Goal: Task Accomplishment & Management: Use online tool/utility

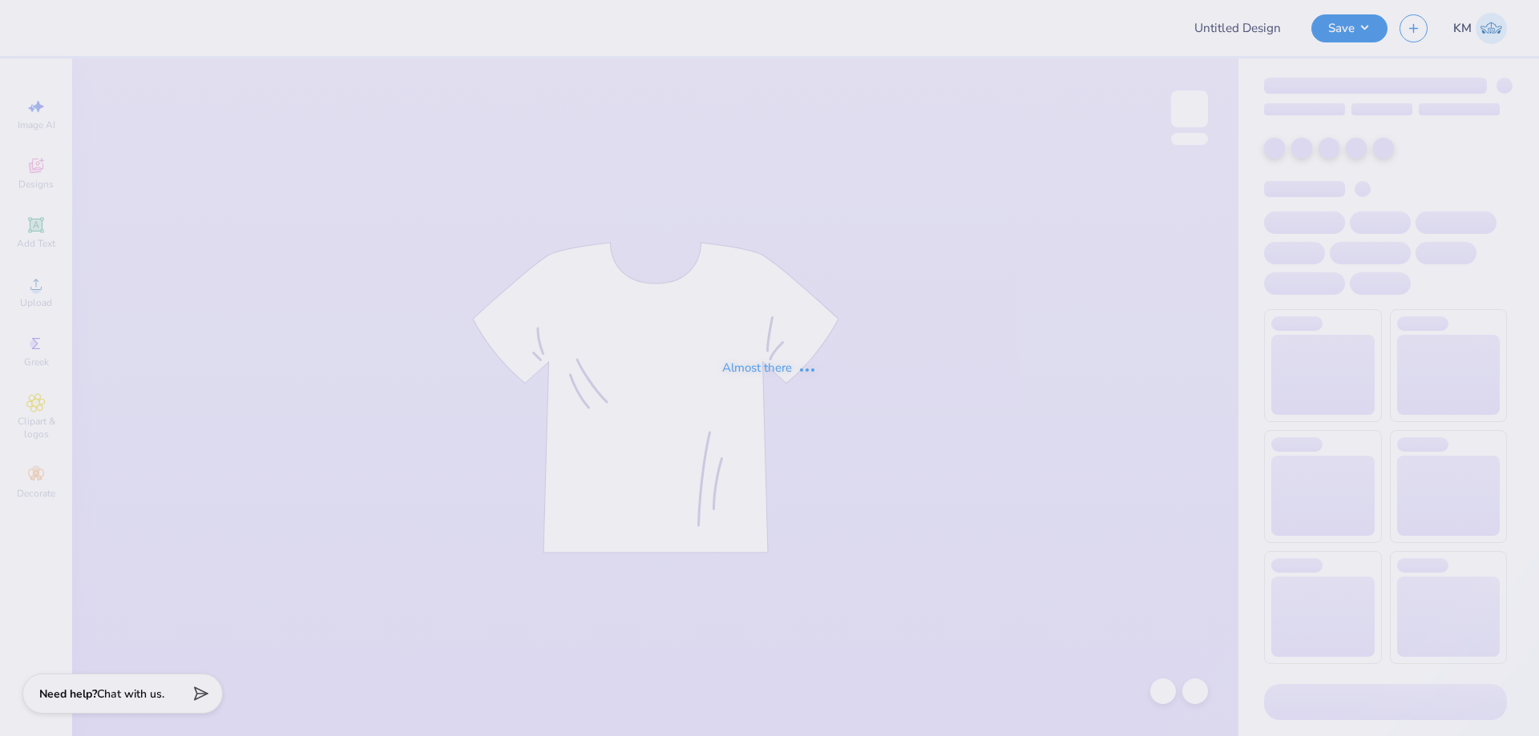
type input "pi phi dads day"
type input "70"
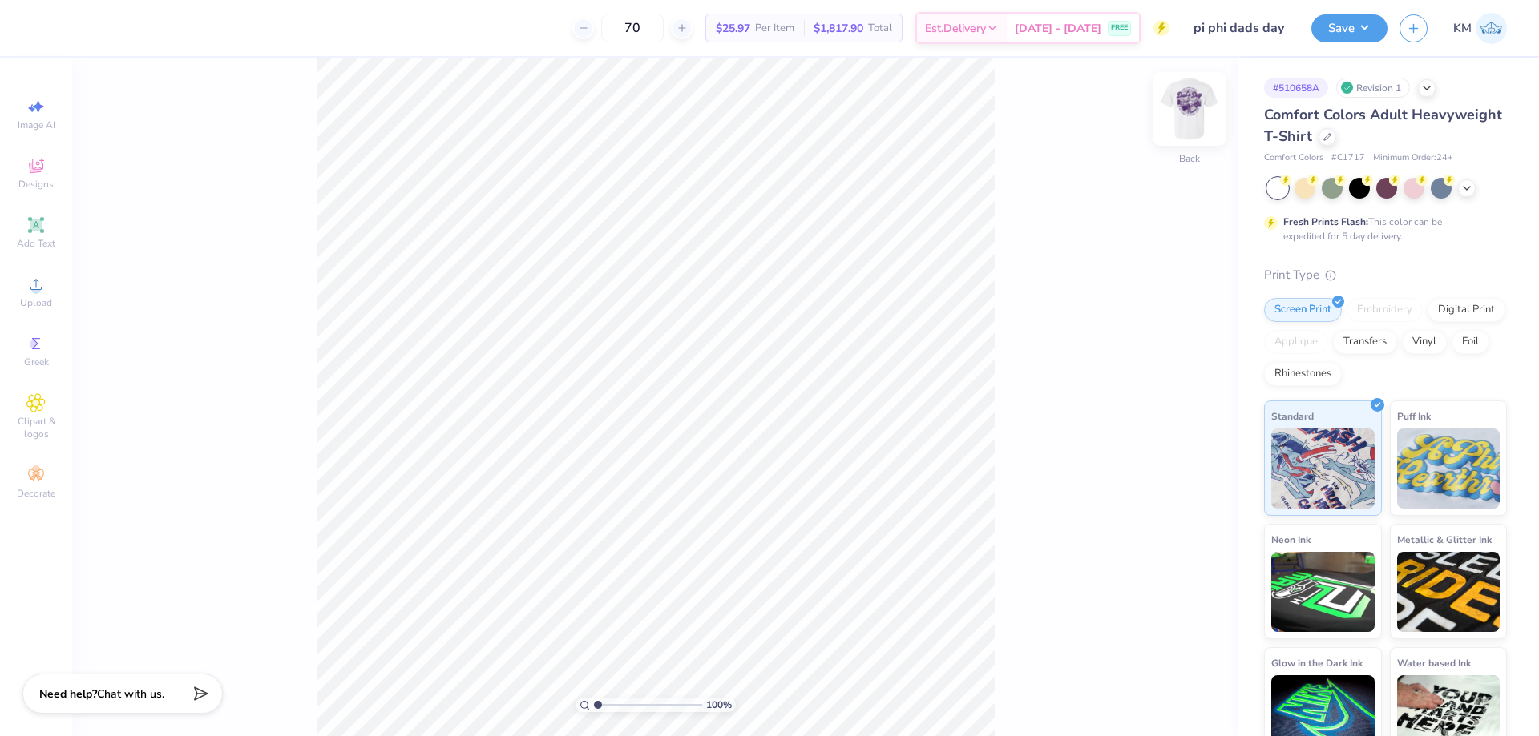
click at [1193, 97] on img at bounding box center [1189, 109] width 64 height 64
click at [45, 290] on icon at bounding box center [35, 284] width 19 height 19
click at [37, 296] on div "Upload" at bounding box center [36, 291] width 56 height 47
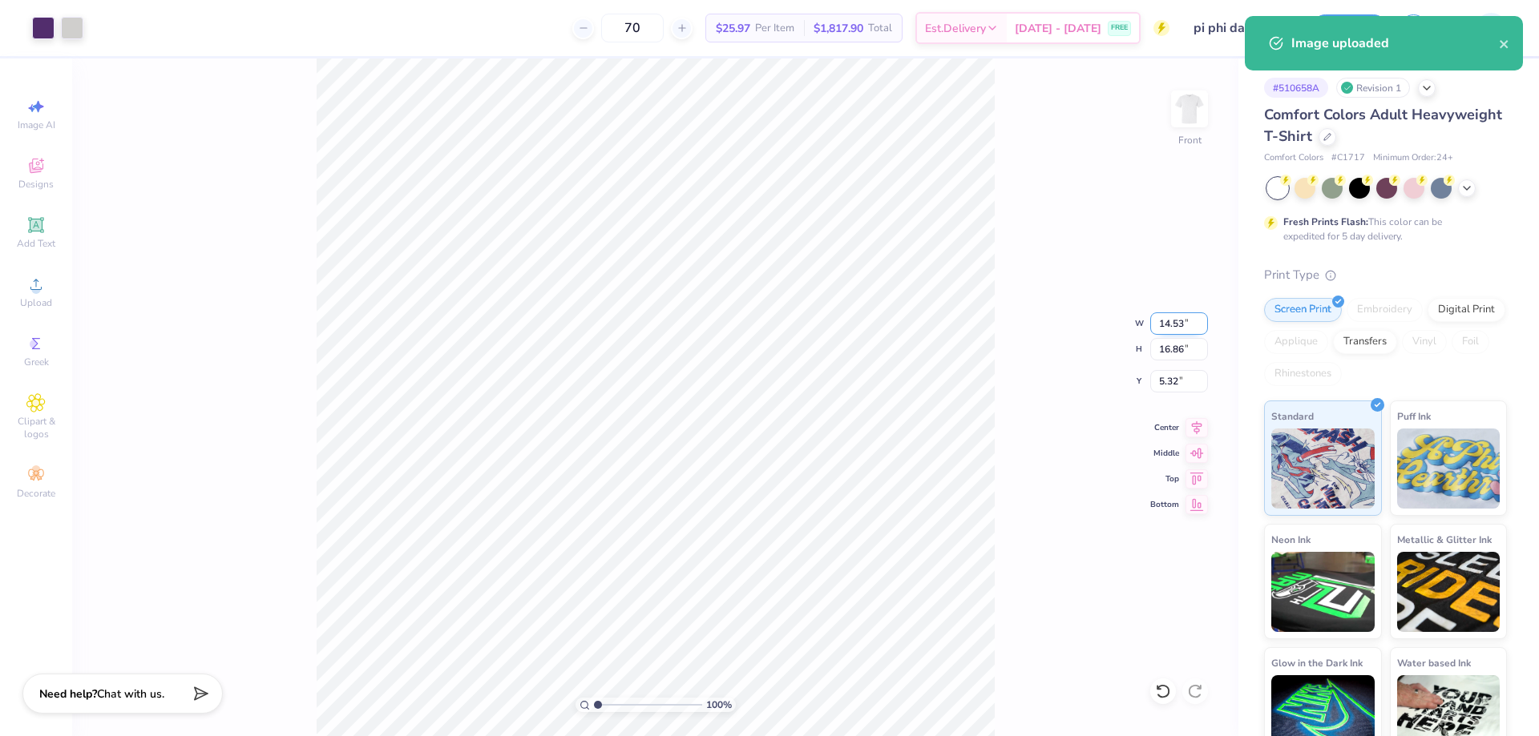
click at [1173, 324] on input "14.53" at bounding box center [1179, 324] width 58 height 22
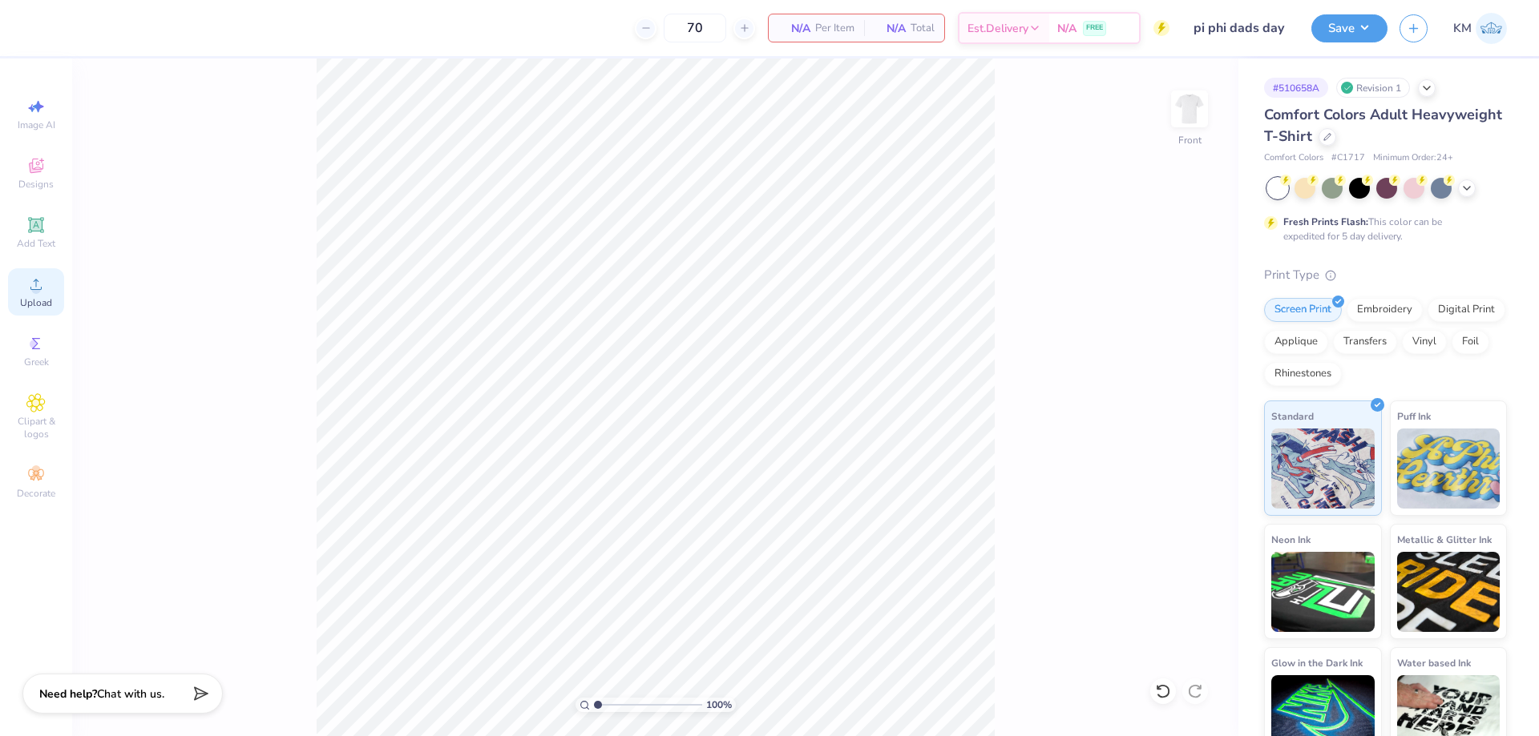
click at [41, 283] on icon at bounding box center [35, 284] width 19 height 19
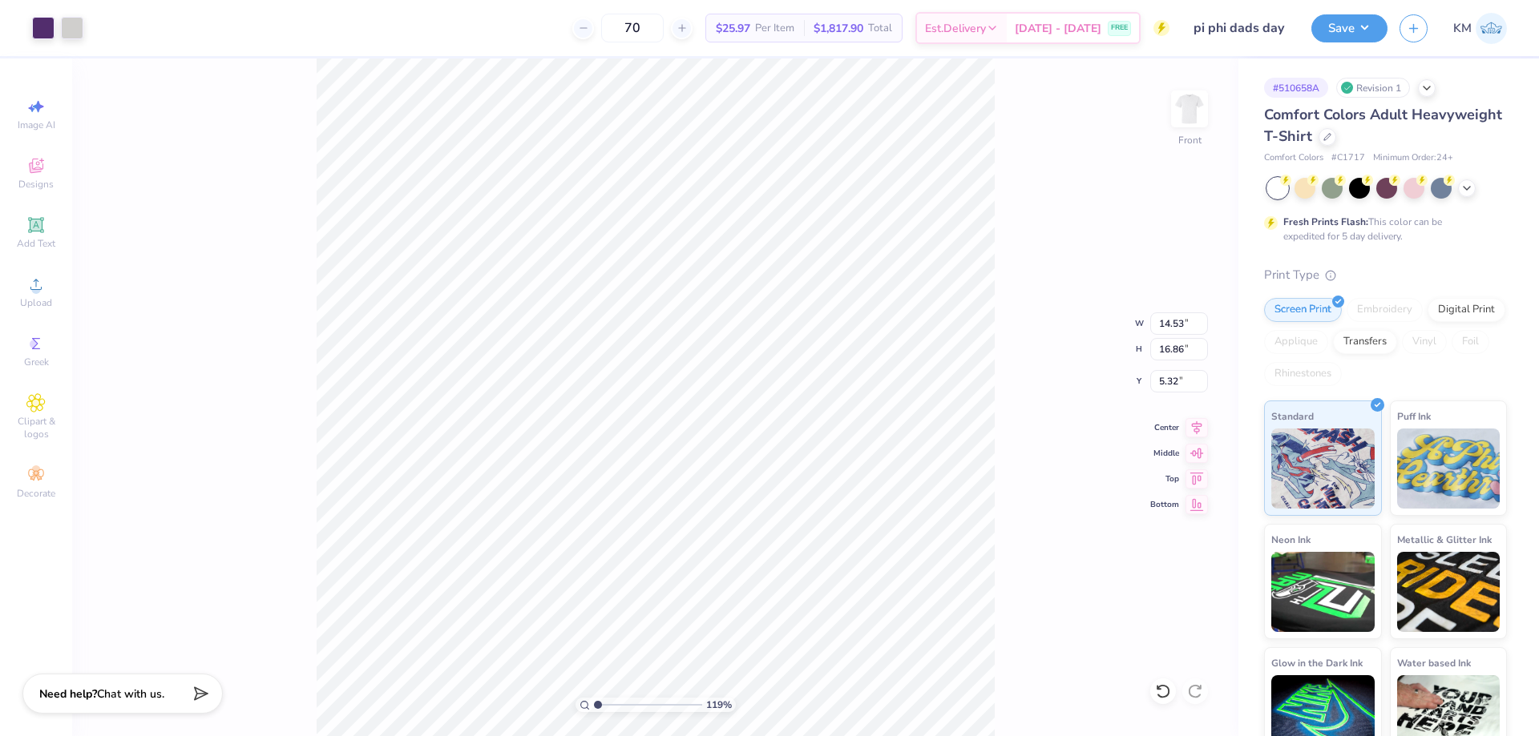
type input "1"
click at [596, 700] on input "range" at bounding box center [648, 705] width 108 height 14
click at [1186, 325] on input "14.53" at bounding box center [1179, 324] width 58 height 22
type input "12.00"
type input "13.92"
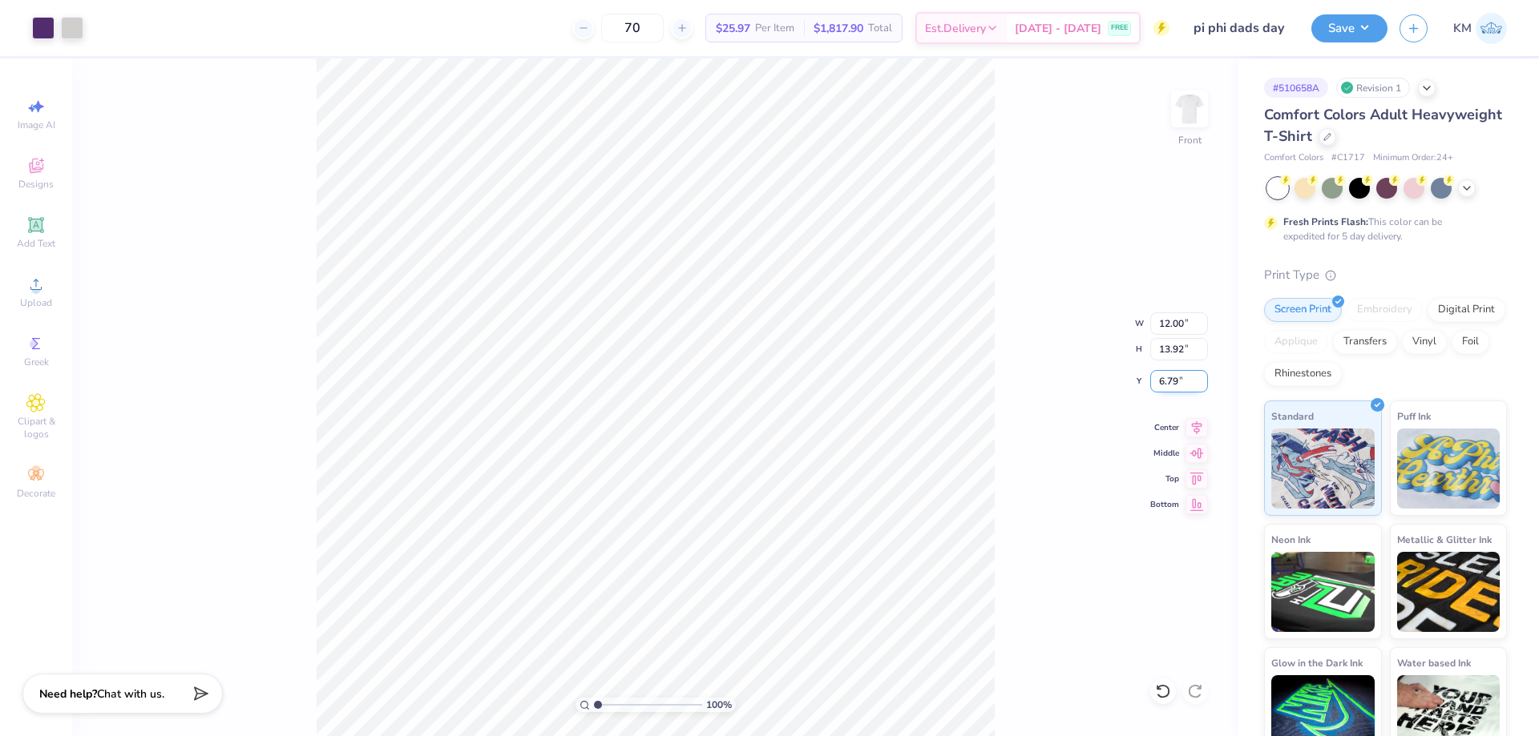
click at [1173, 378] on input "6.79" at bounding box center [1179, 381] width 58 height 22
type input "3.00"
click at [1186, 105] on img at bounding box center [1189, 109] width 64 height 64
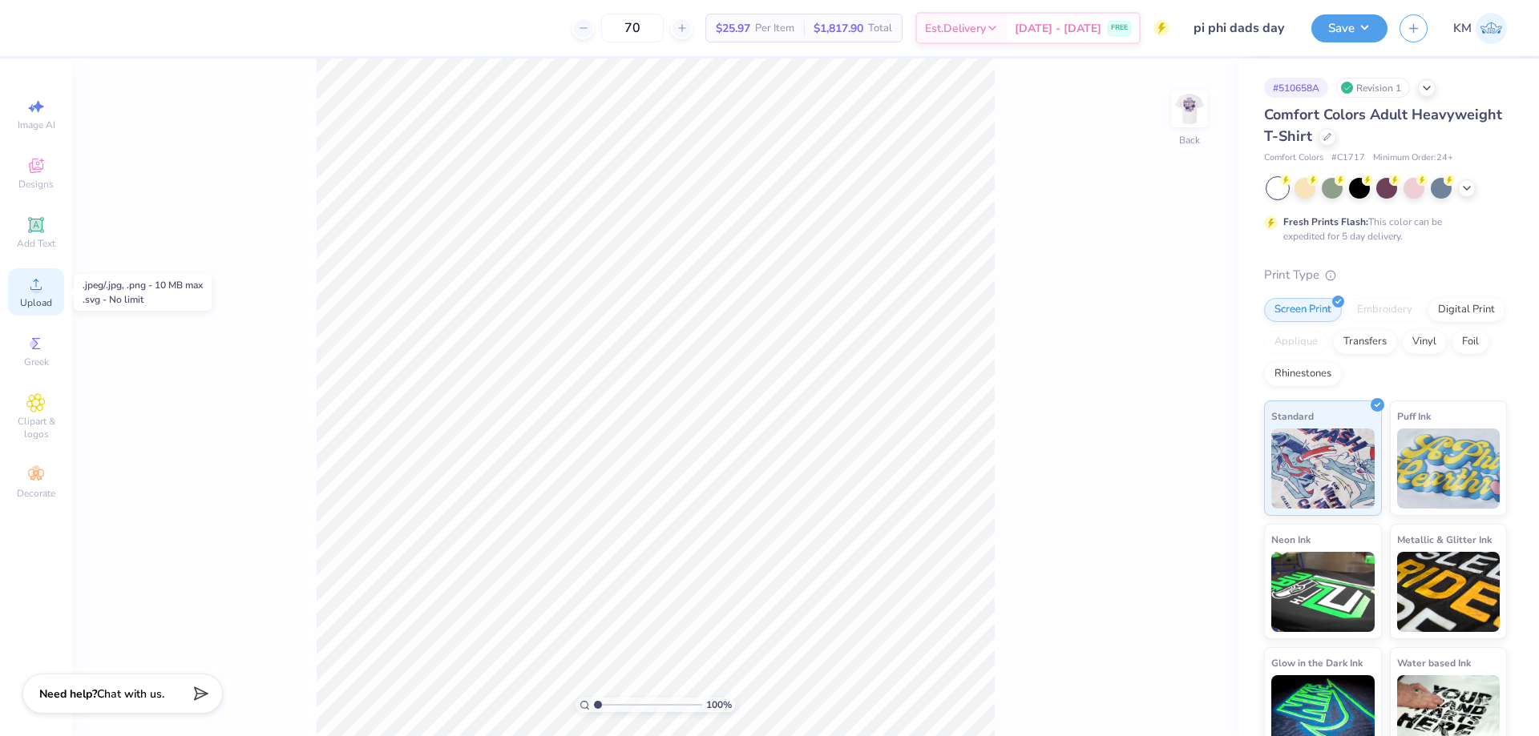
click at [39, 292] on circle at bounding box center [35, 289] width 9 height 9
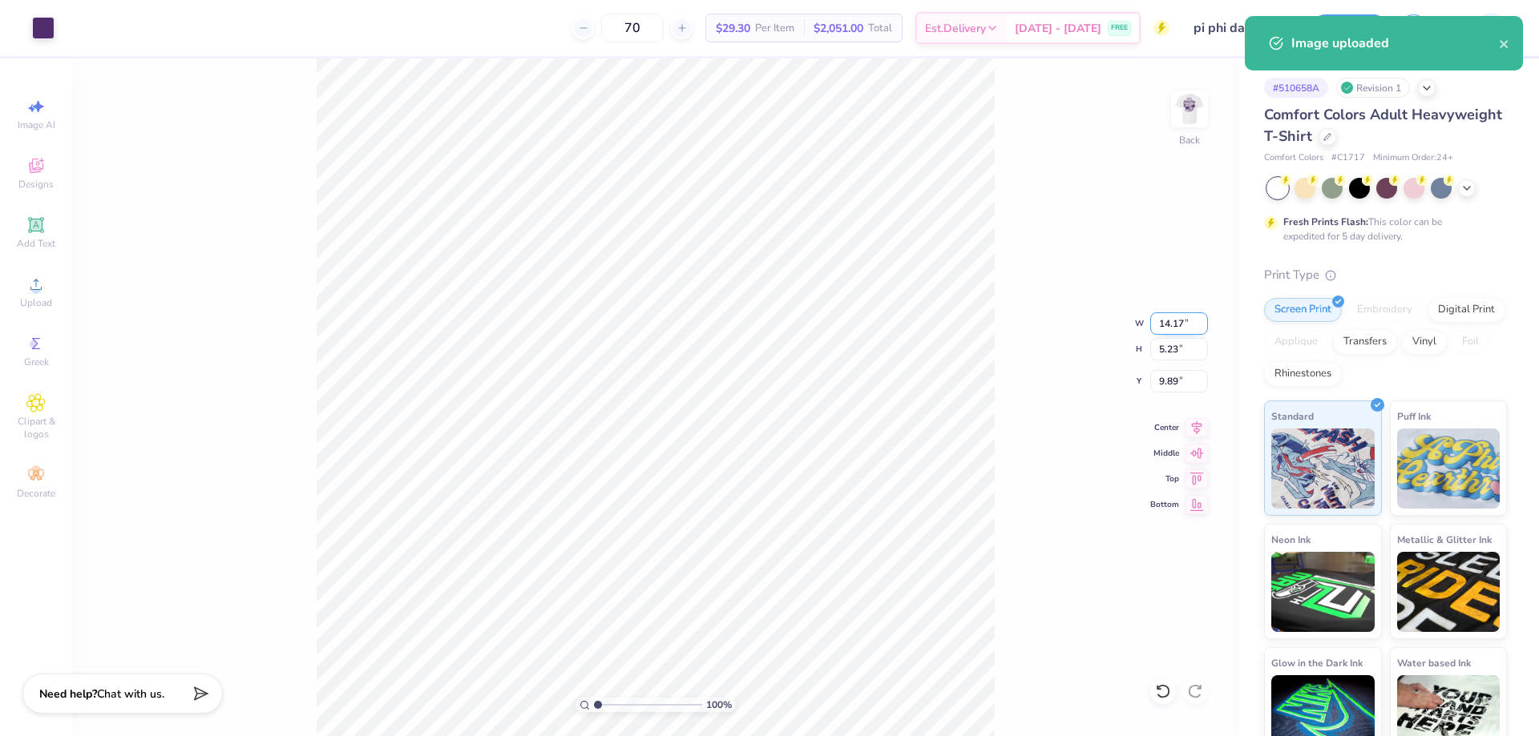
click at [1180, 328] on input "14.17" at bounding box center [1179, 324] width 58 height 22
type input "3.50"
type input "1.29"
click at [1163, 376] on input "11.85" at bounding box center [1179, 381] width 58 height 22
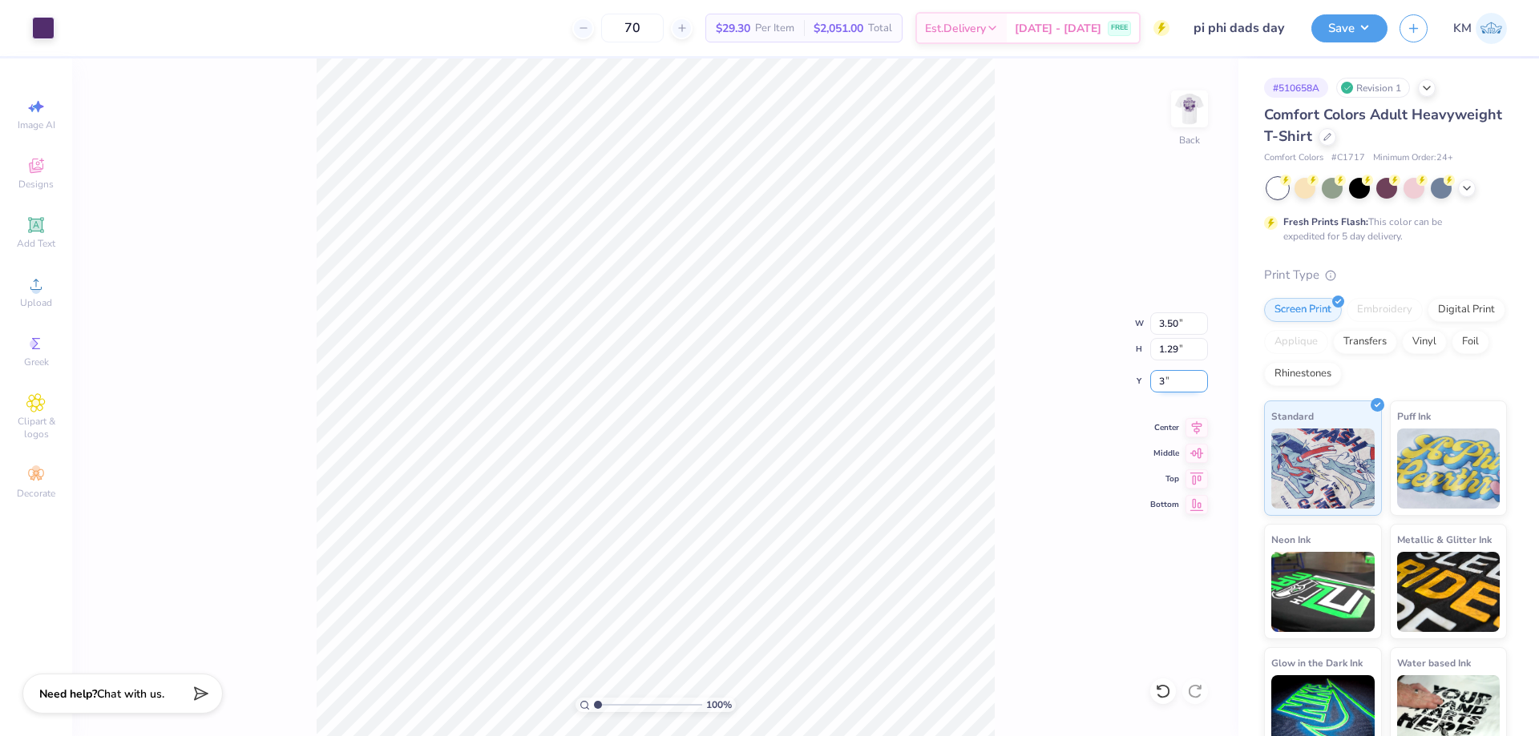
type input "3.00"
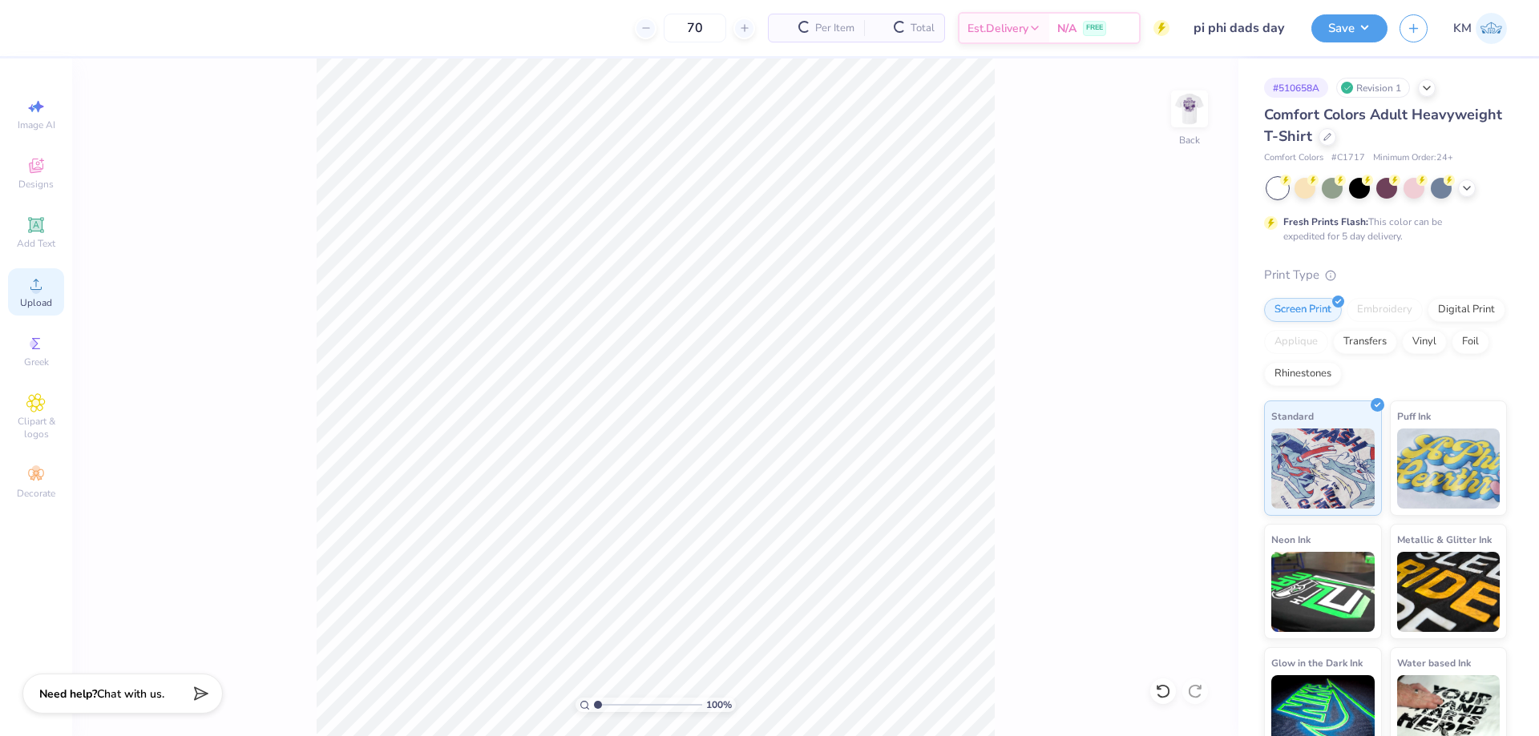
click at [34, 293] on icon at bounding box center [35, 284] width 19 height 19
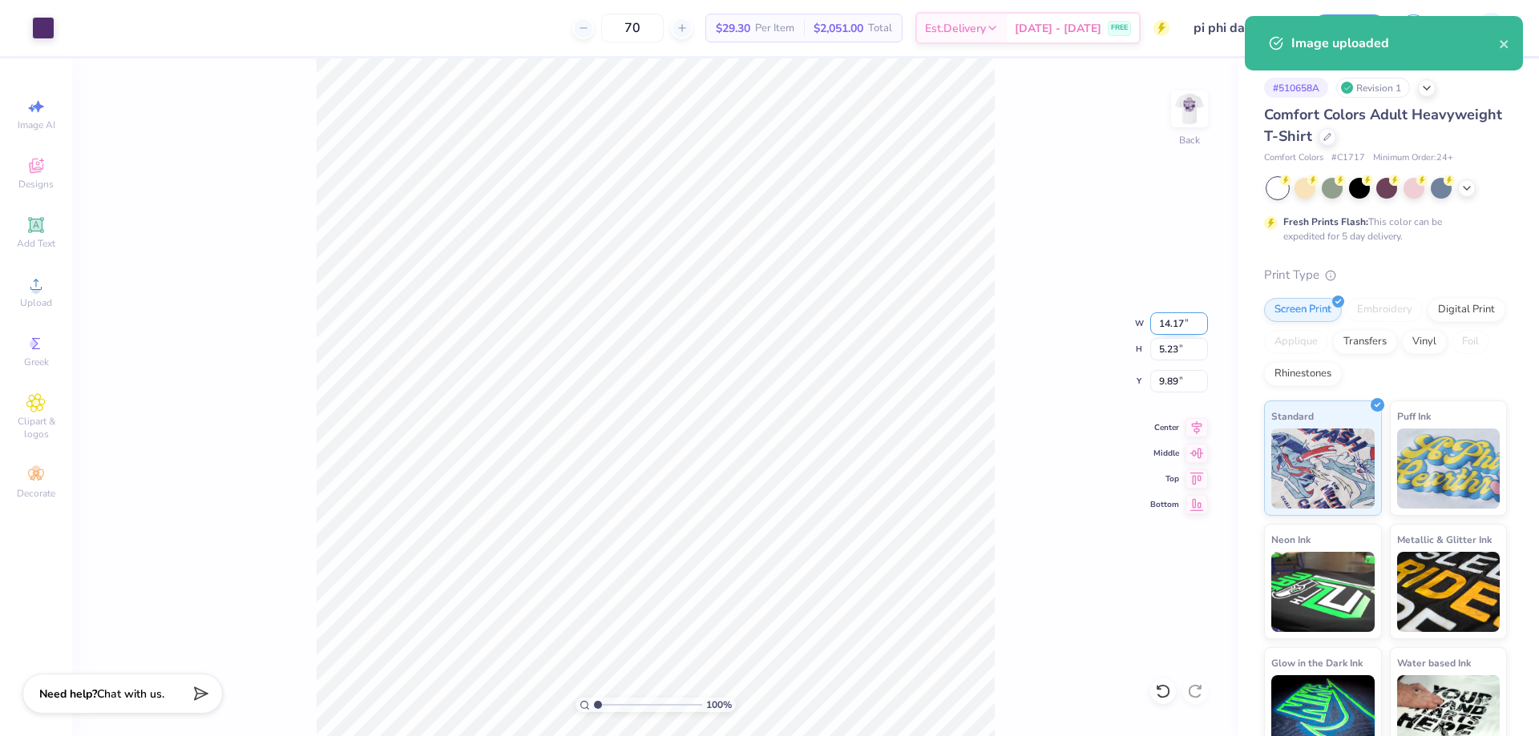
click at [1161, 327] on input "14.17" at bounding box center [1179, 324] width 58 height 22
type input "3.50"
type input "1.29"
click at [1172, 377] on input "11.85" at bounding box center [1179, 381] width 58 height 22
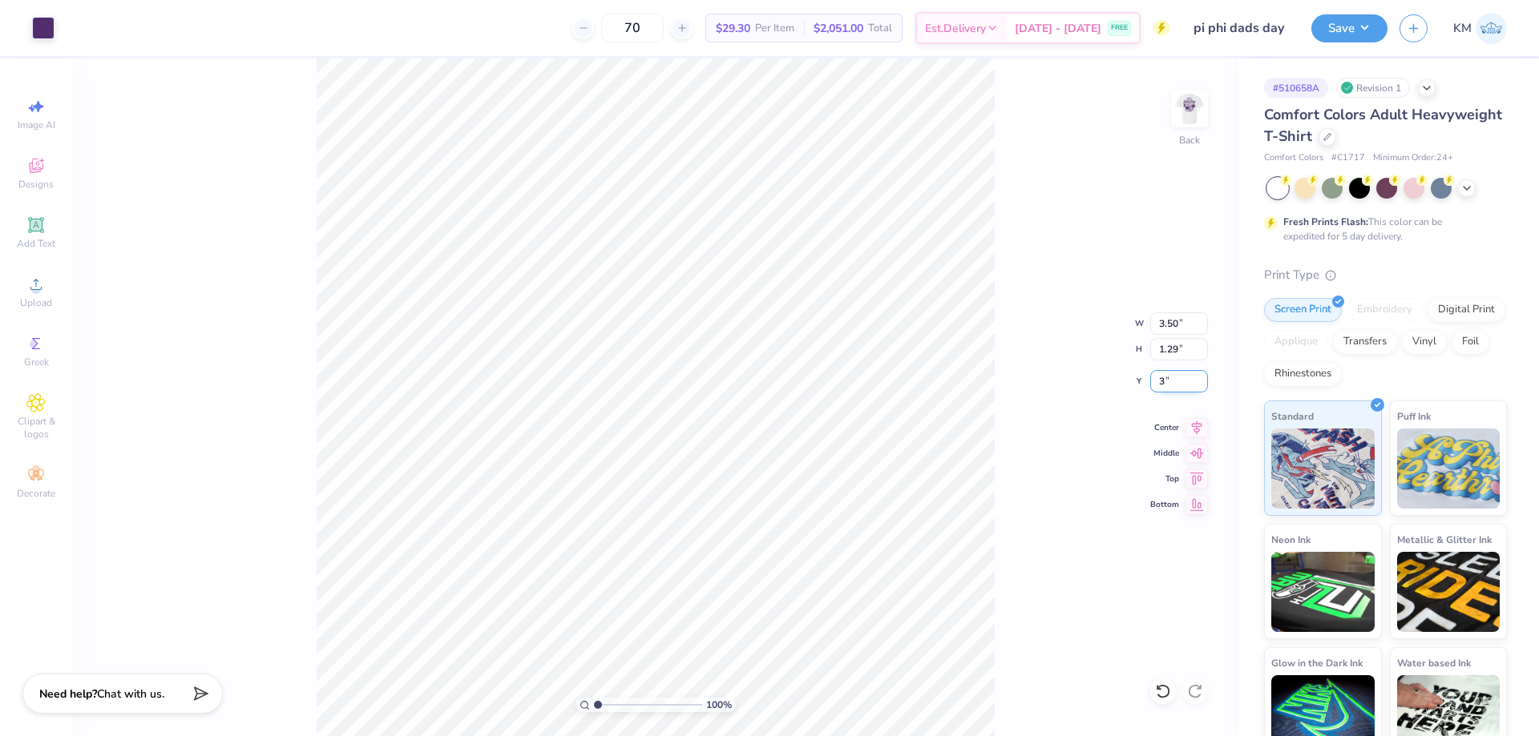
type input "3.00"
click at [1203, 103] on img at bounding box center [1189, 109] width 64 height 64
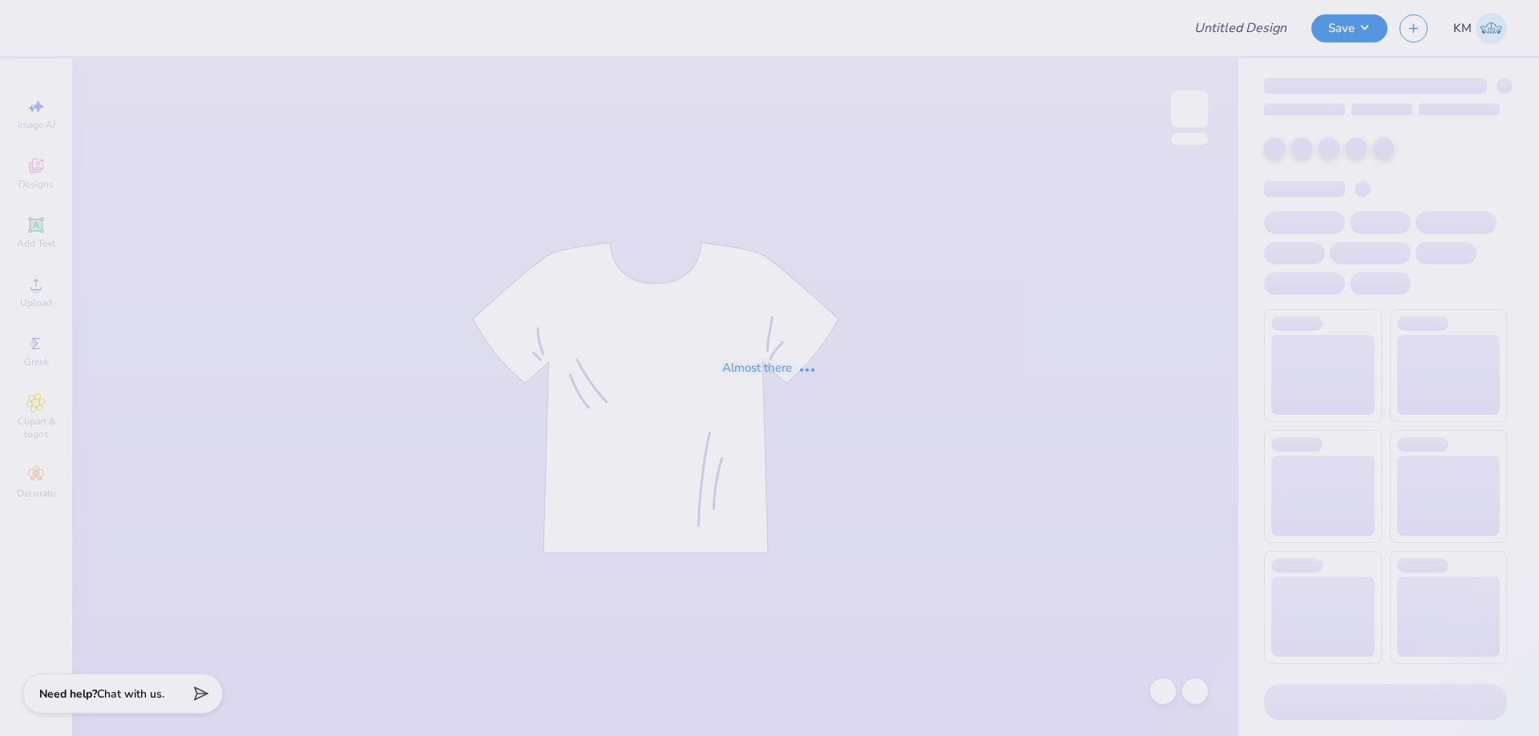
type input "Pepperdine Theta PR F25"
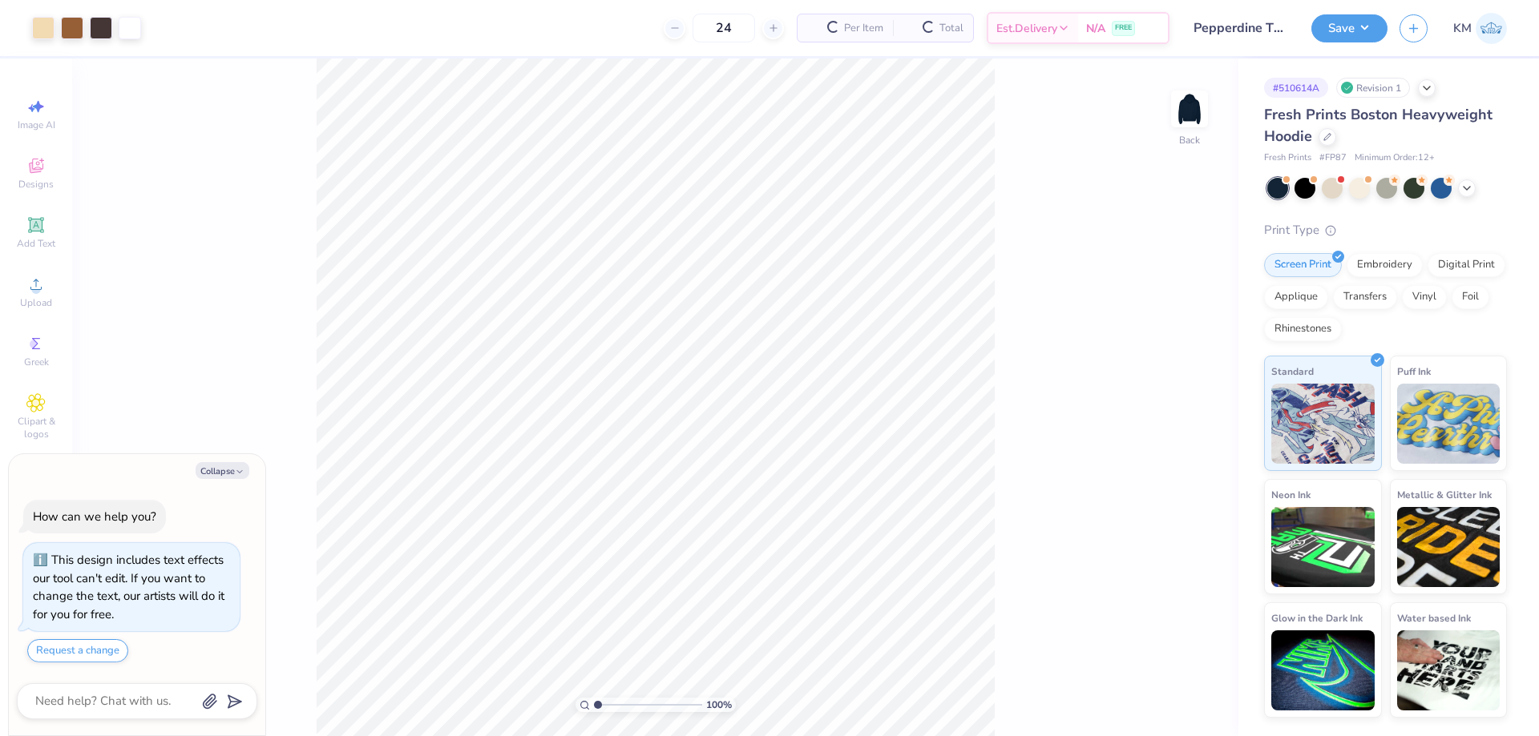
scroll to position [46, 0]
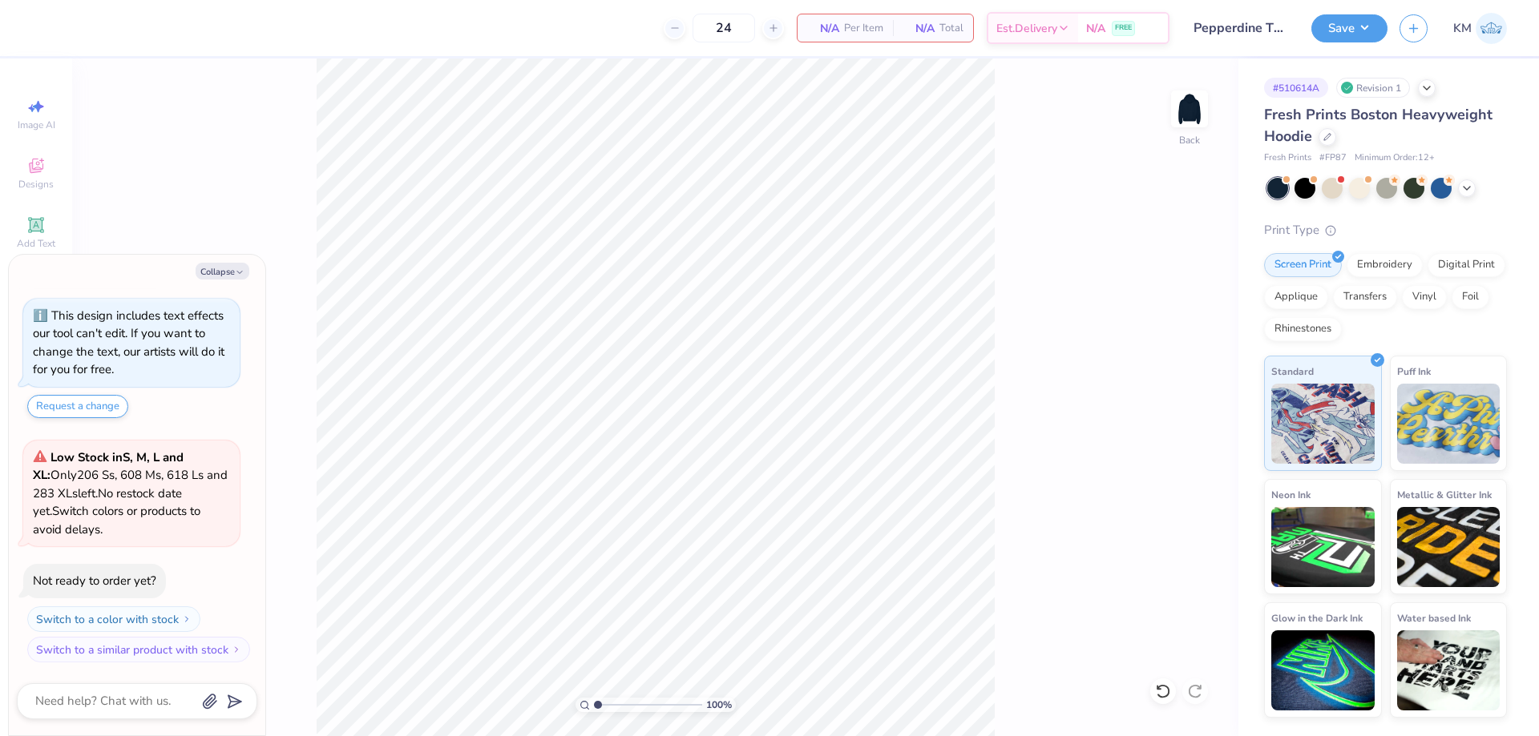
click at [236, 280] on div "Collapse How can we help you? This design includes text effects our tool can't …" at bounding box center [137, 495] width 256 height 481
click at [234, 276] on button "Collapse" at bounding box center [223, 271] width 54 height 17
type textarea "x"
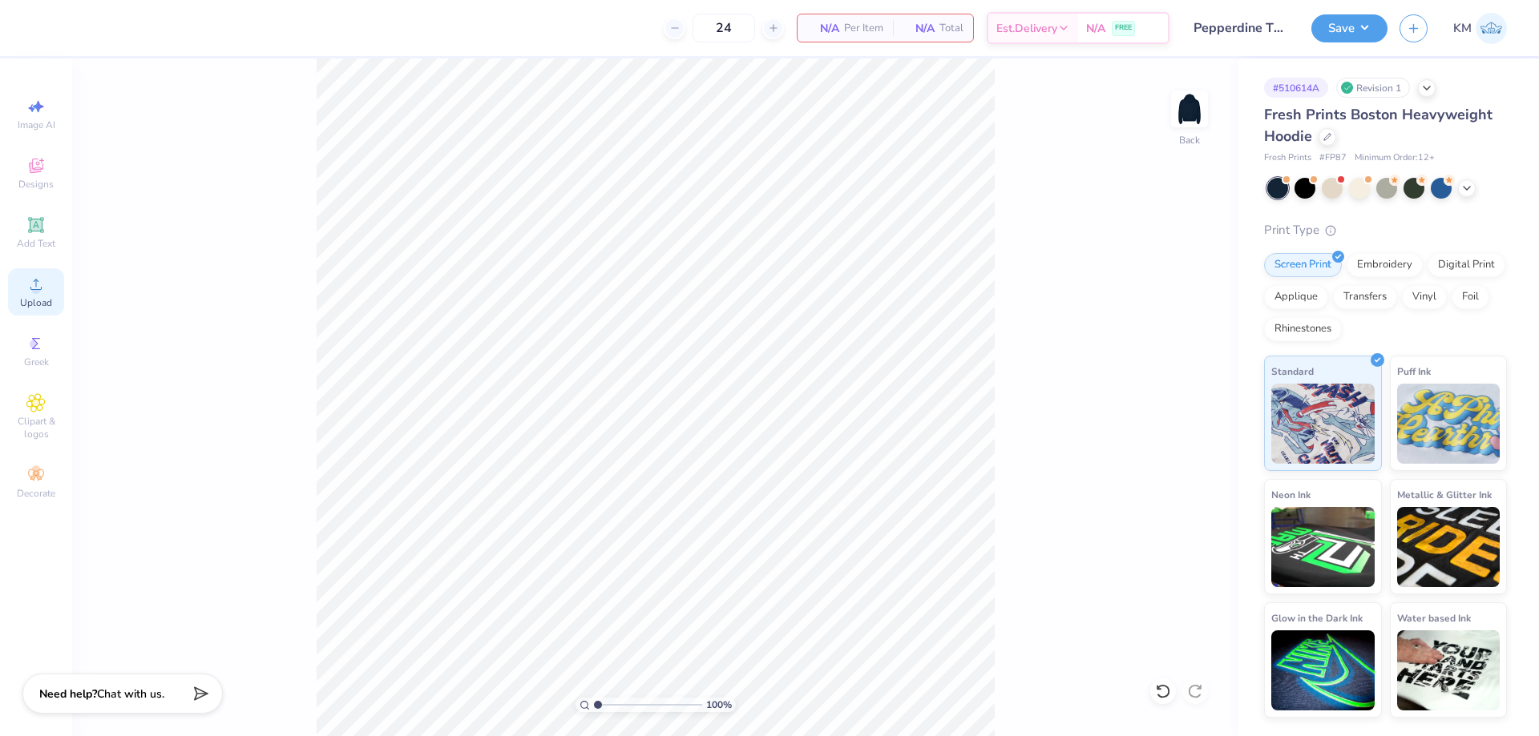
click at [45, 294] on div "Upload" at bounding box center [36, 291] width 56 height 47
click at [38, 296] on div "Upload" at bounding box center [36, 291] width 56 height 47
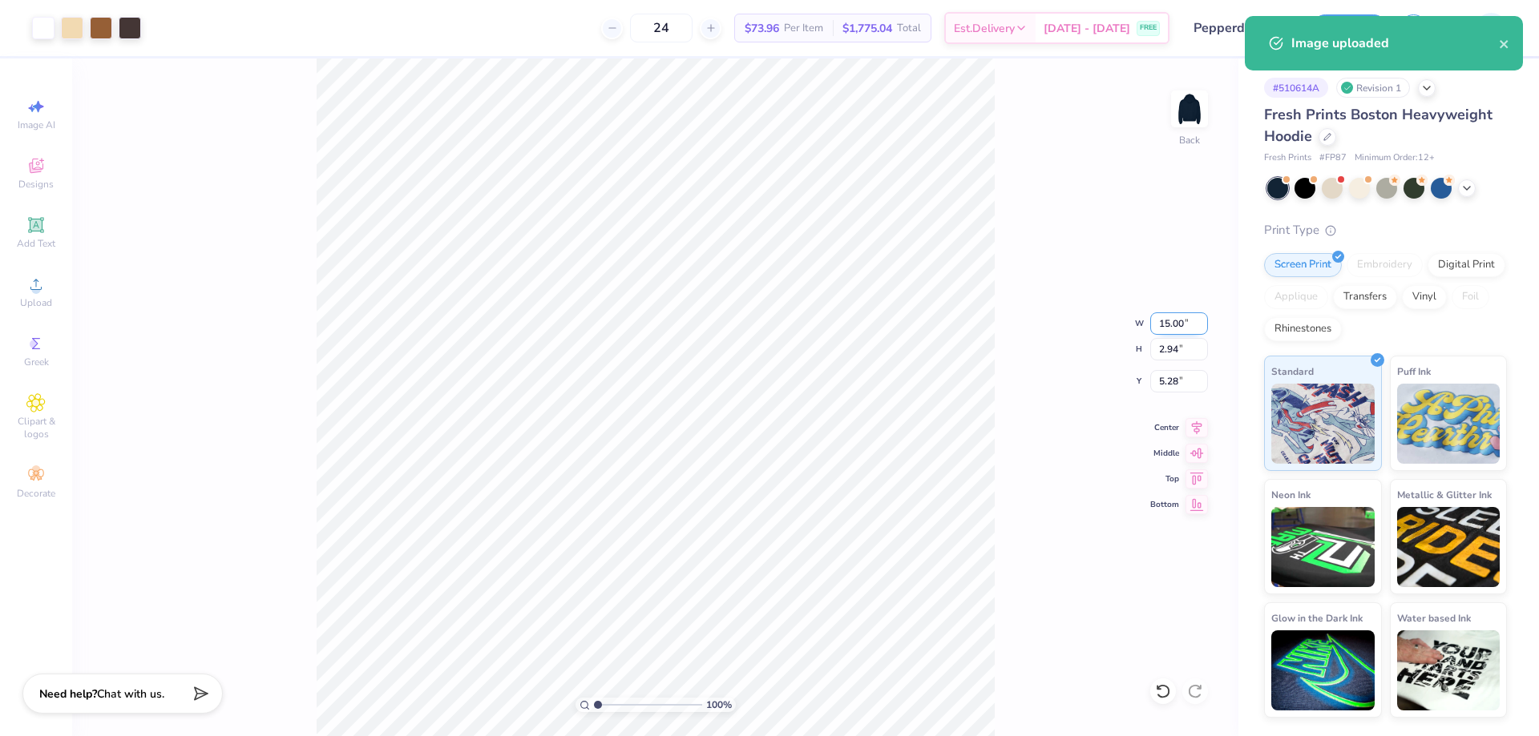
click at [1173, 325] on input "15.00" at bounding box center [1179, 324] width 58 height 22
type input "11.00"
type input "2.15"
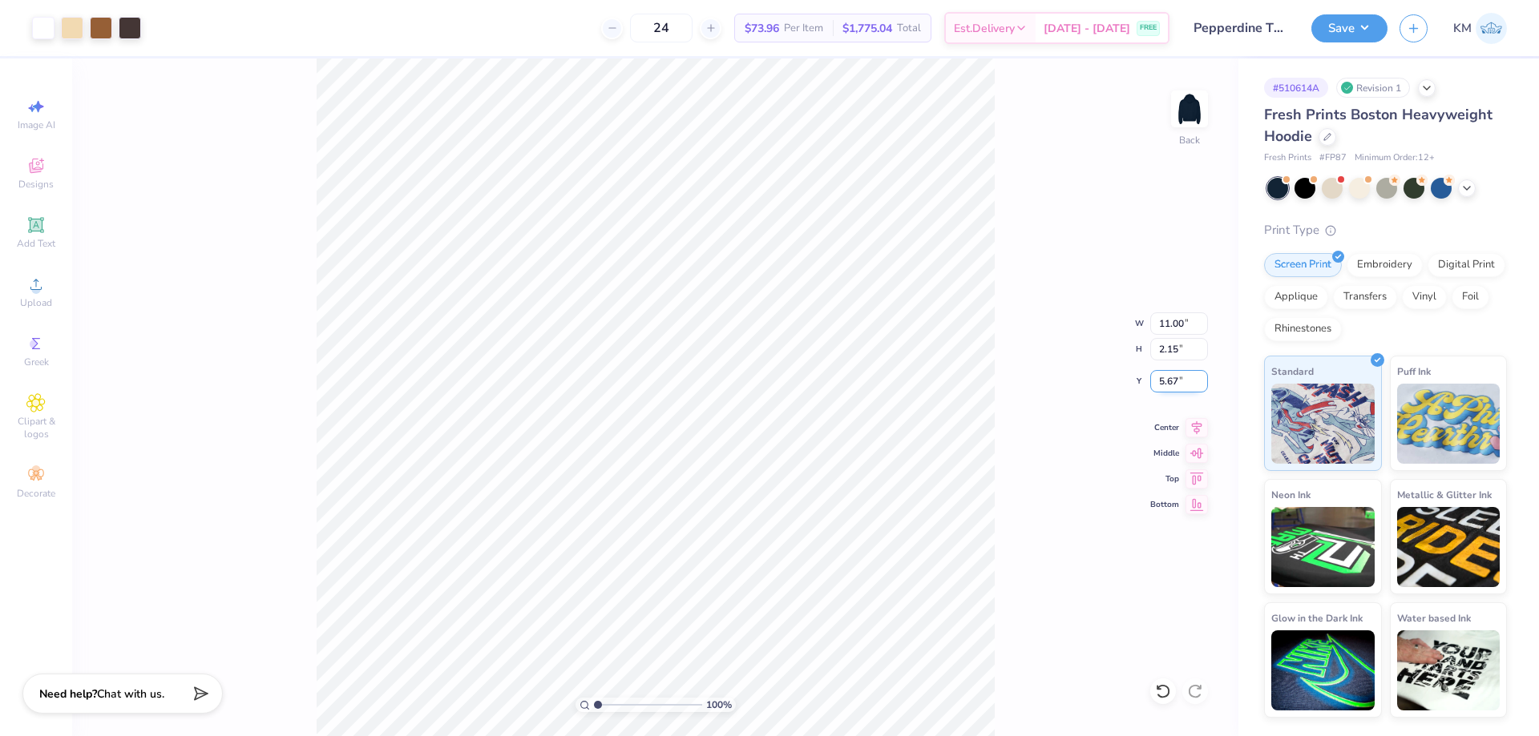
click at [1176, 389] on input "5.67" at bounding box center [1179, 381] width 58 height 22
type input "3.00"
drag, startPoint x: 1175, startPoint y: 324, endPoint x: 1152, endPoint y: 324, distance: 22.4
click at [1152, 324] on input "11.00" at bounding box center [1179, 324] width 58 height 22
type input "12.00"
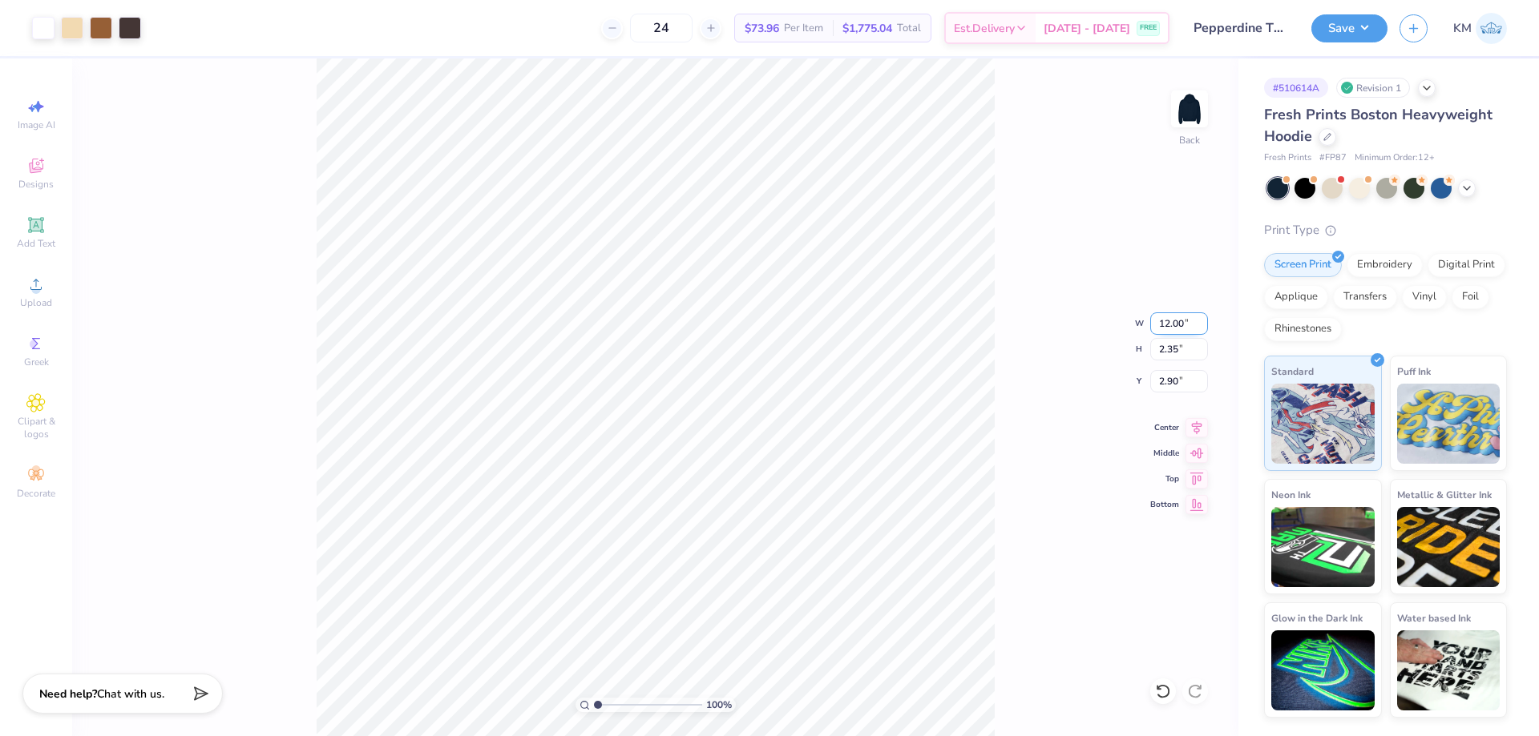
type input "2.35"
type input "2.90"
click at [1177, 384] on input "2.90" at bounding box center [1179, 381] width 58 height 22
type input "3.00"
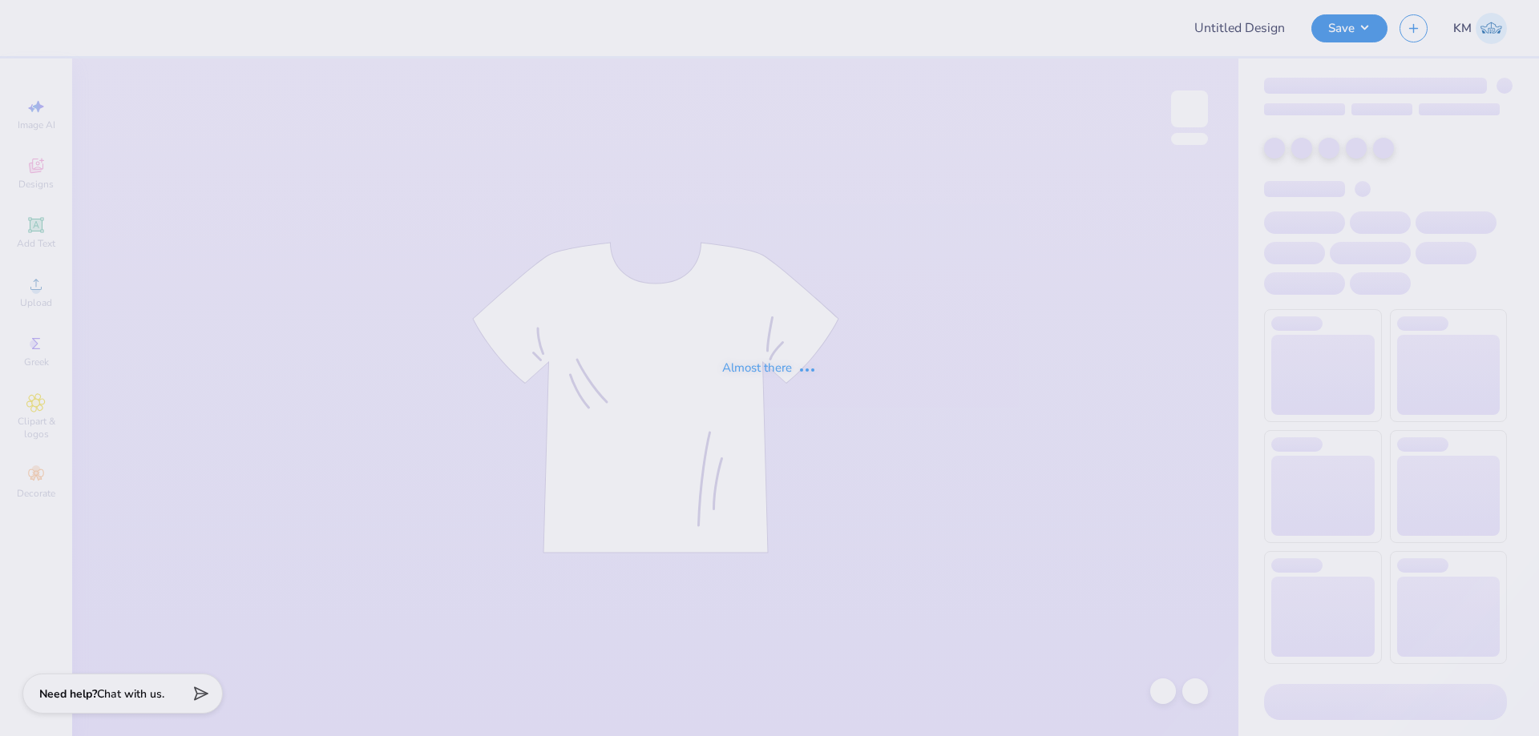
type input "Pepperdine Theta PR F25"
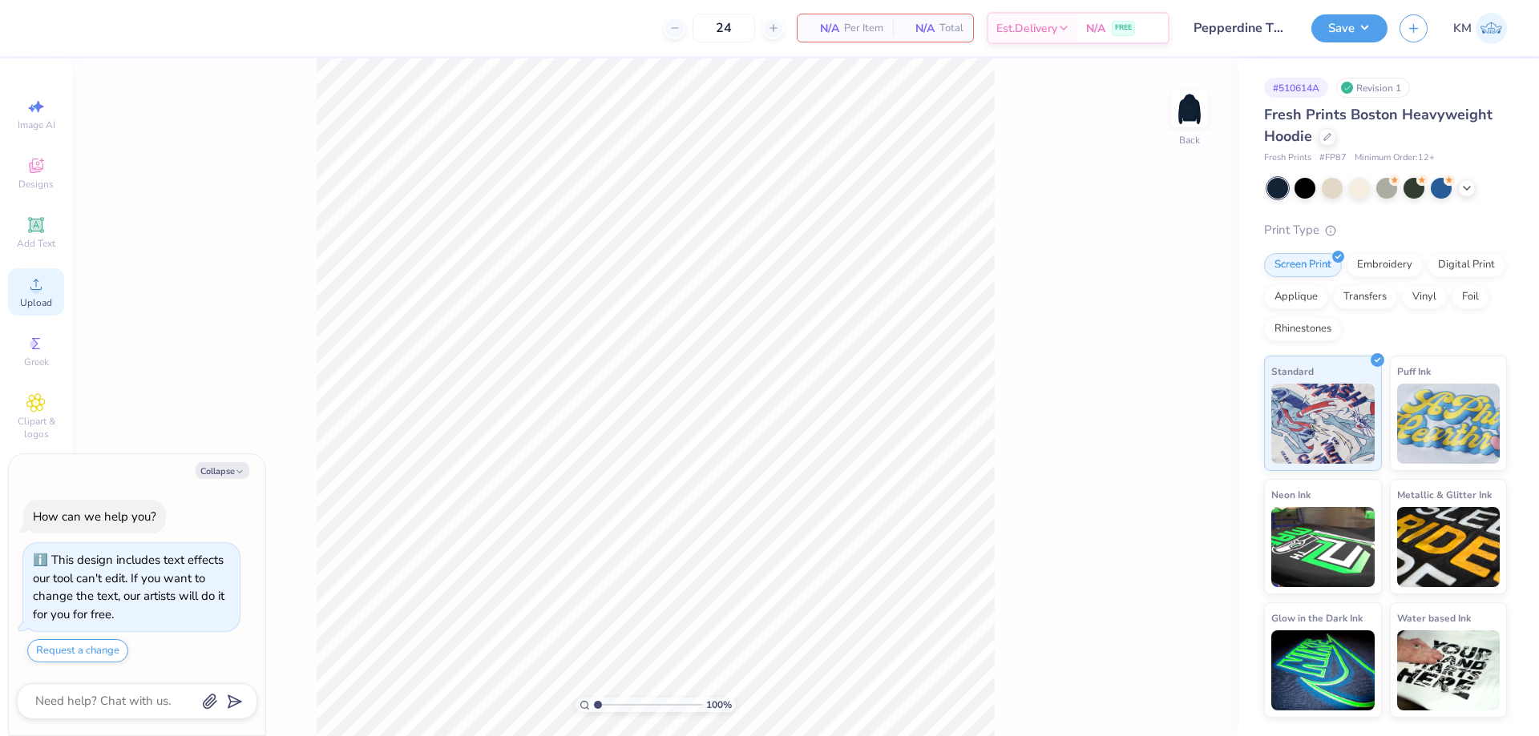
click at [41, 289] on icon at bounding box center [35, 284] width 11 height 11
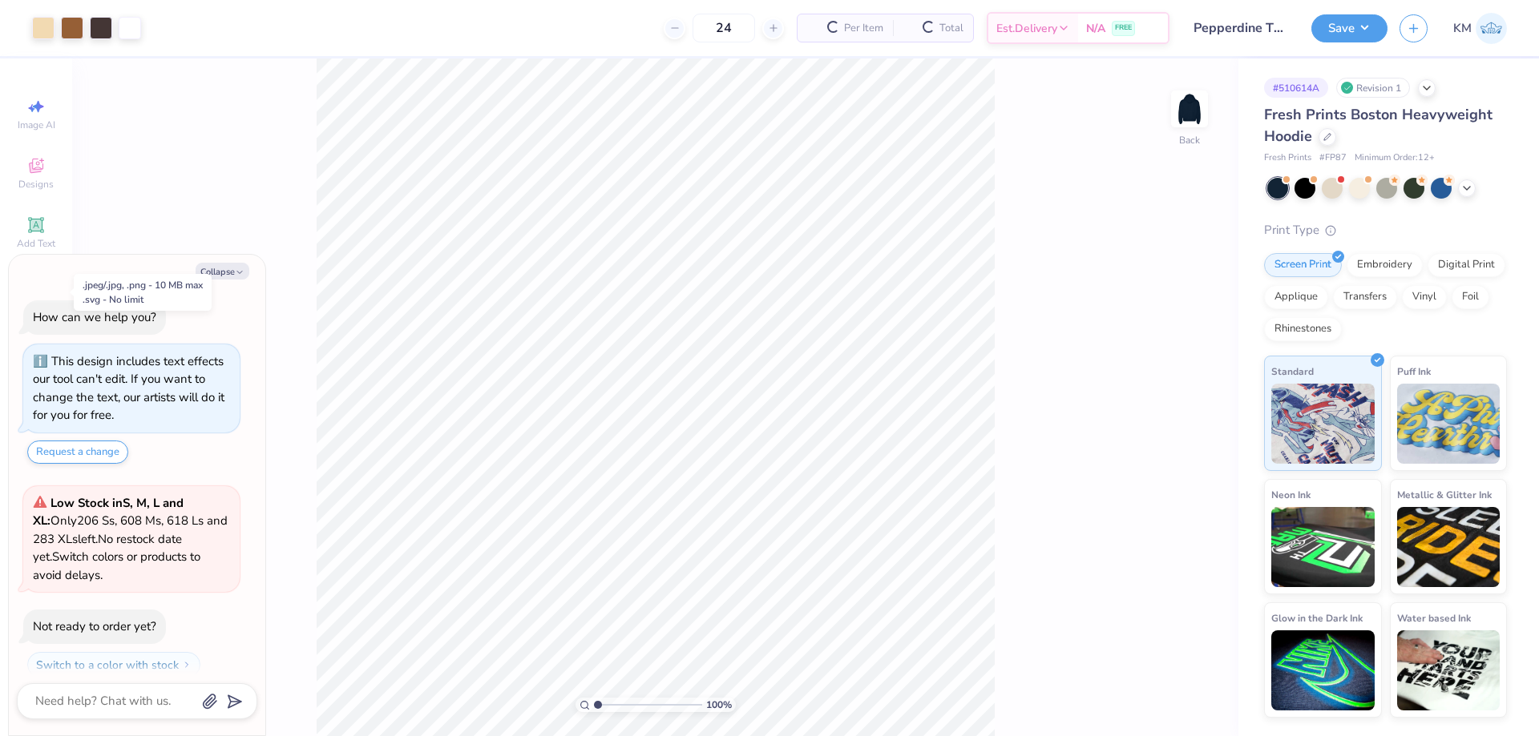
scroll to position [46, 0]
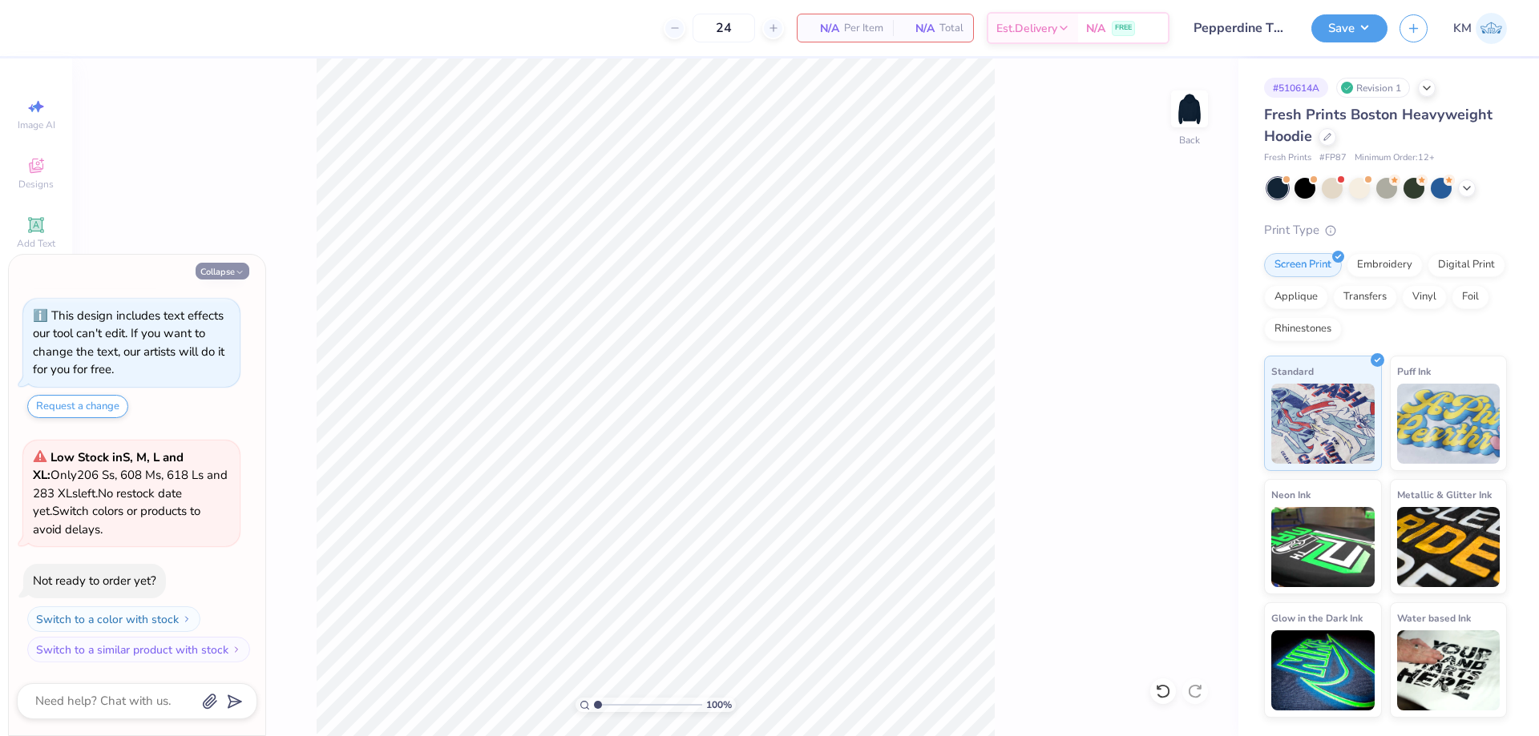
click at [211, 265] on button "Collapse" at bounding box center [223, 271] width 54 height 17
type textarea "x"
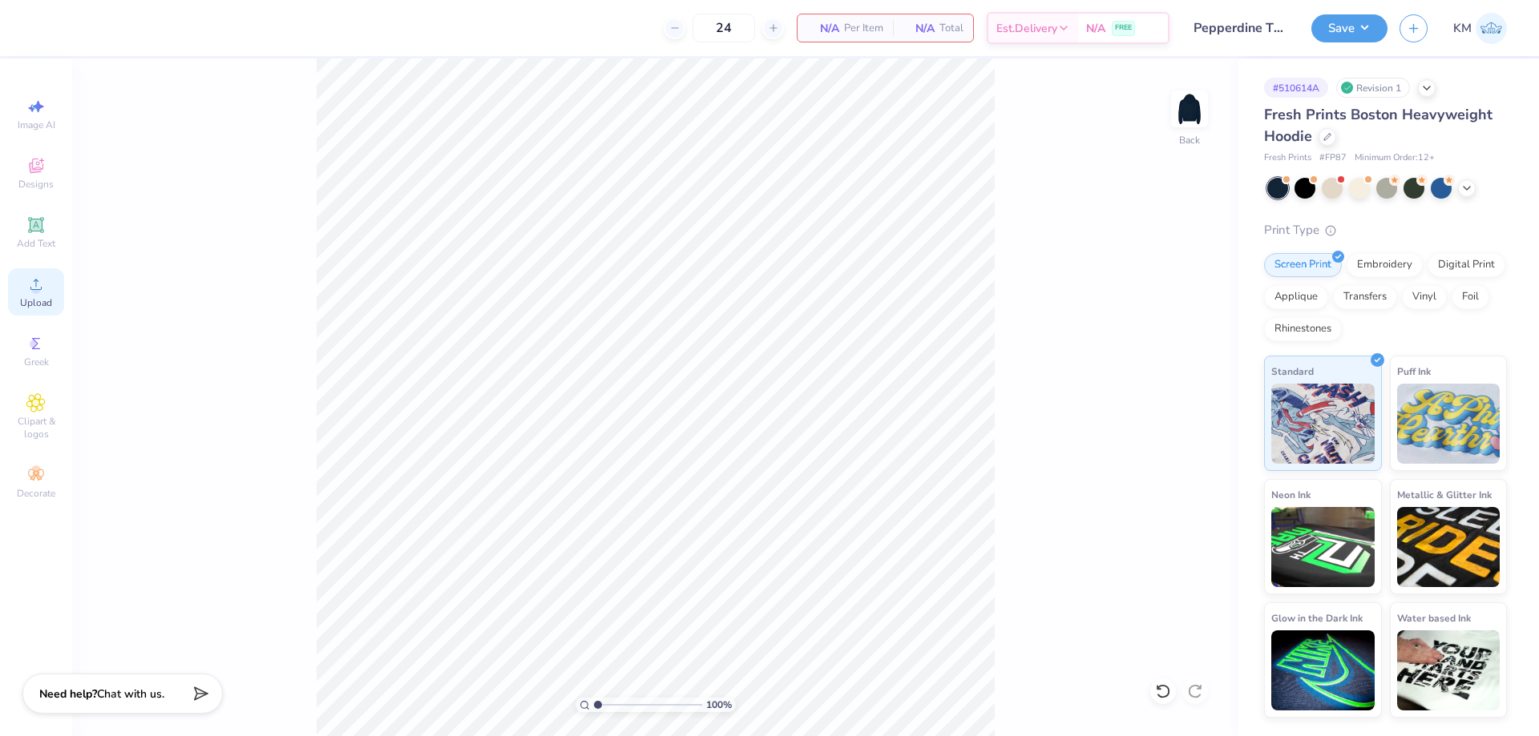
click at [32, 297] on span "Upload" at bounding box center [36, 302] width 32 height 13
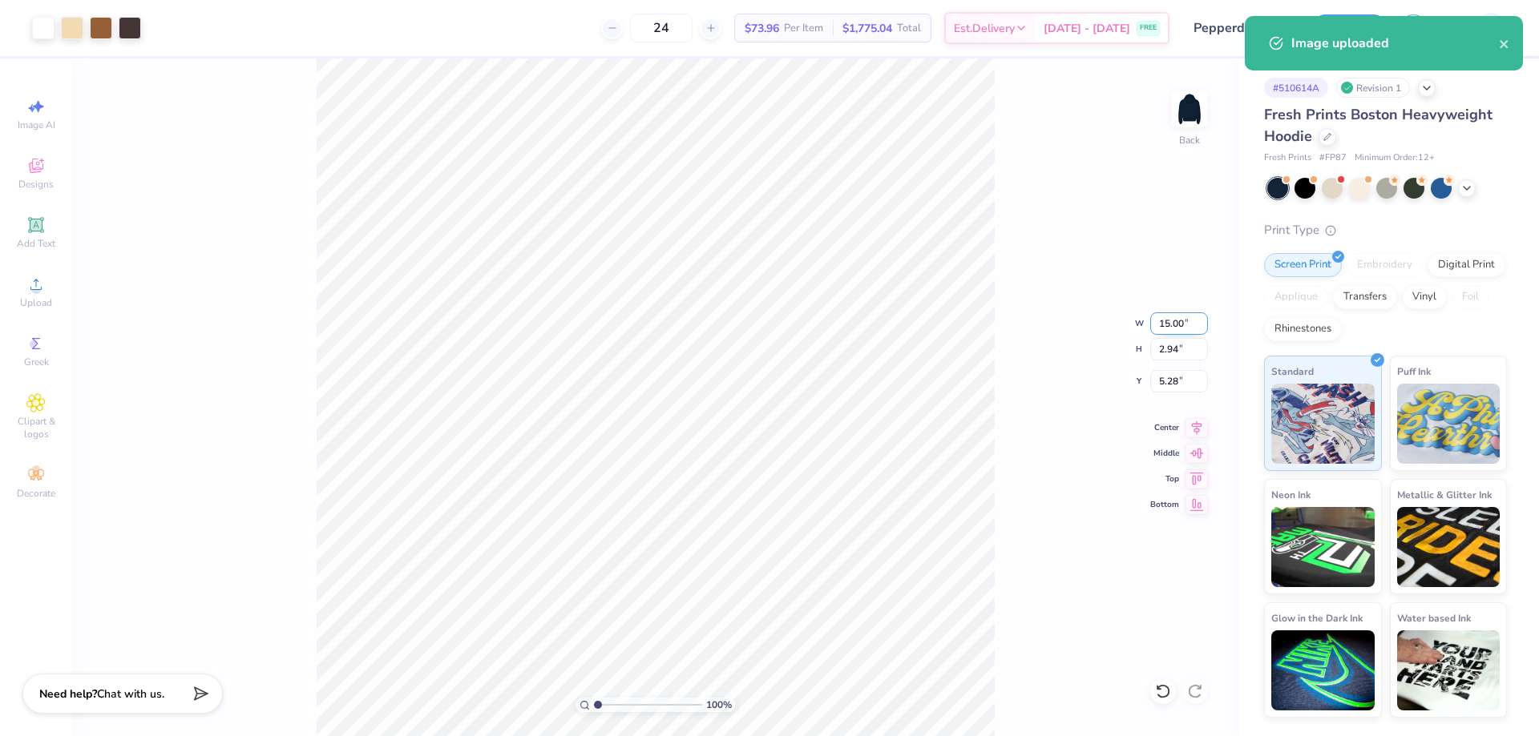
click at [1171, 325] on input "15.00" at bounding box center [1179, 324] width 58 height 22
type input "12.00"
type input "2.35"
click at [1176, 376] on input "5.58" at bounding box center [1179, 381] width 58 height 22
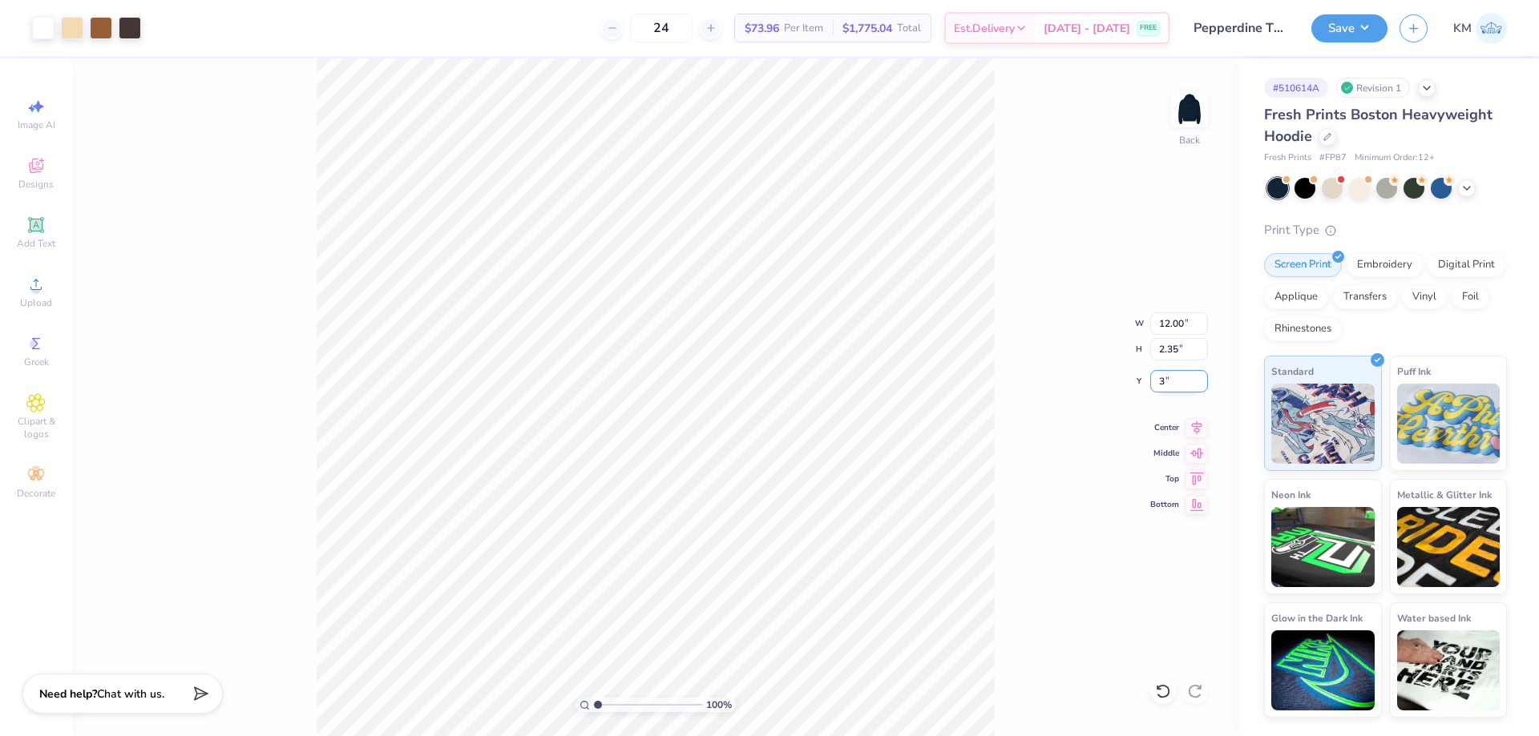
type input "3.00"
click at [1350, 30] on button "Save" at bounding box center [1349, 26] width 76 height 28
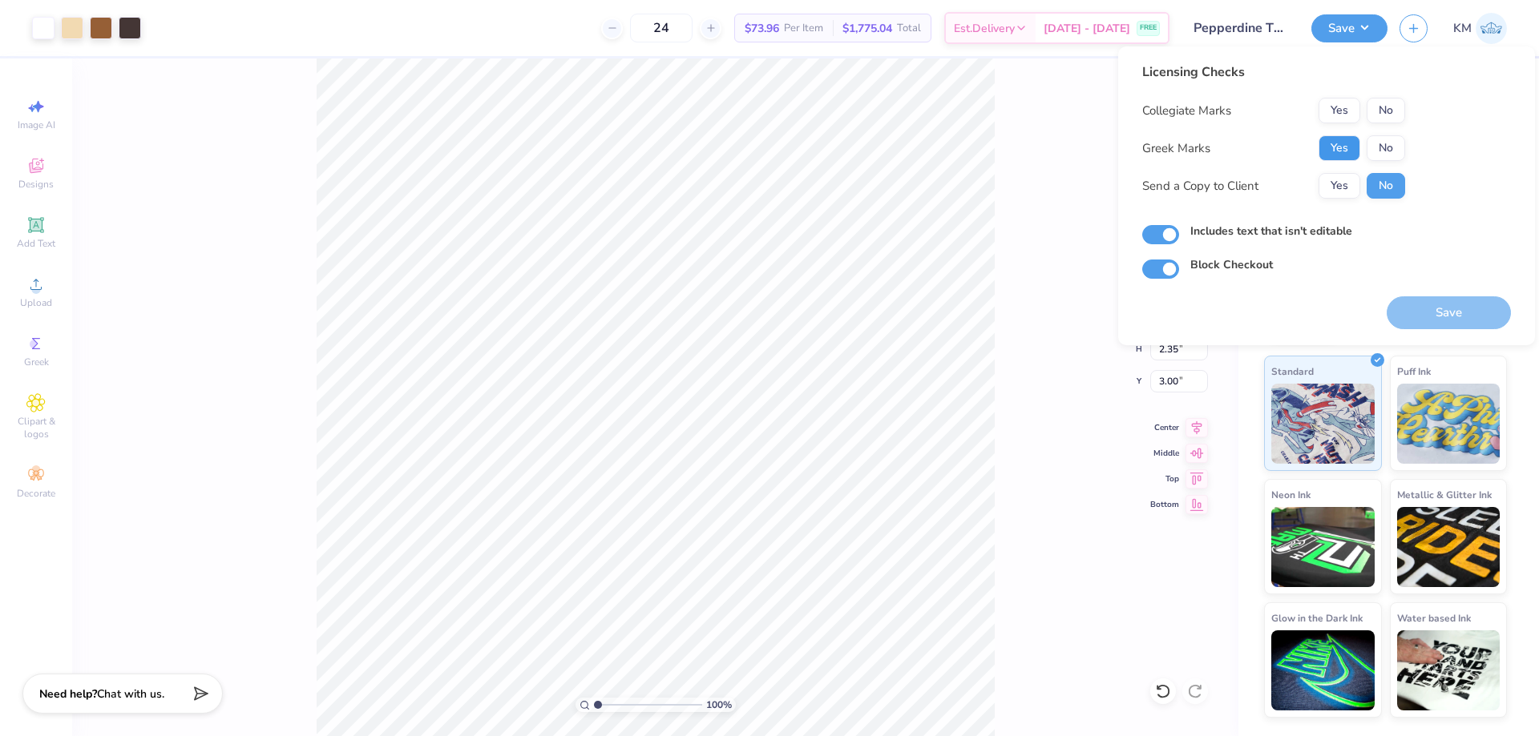
click at [1334, 154] on button "Yes" at bounding box center [1339, 148] width 42 height 26
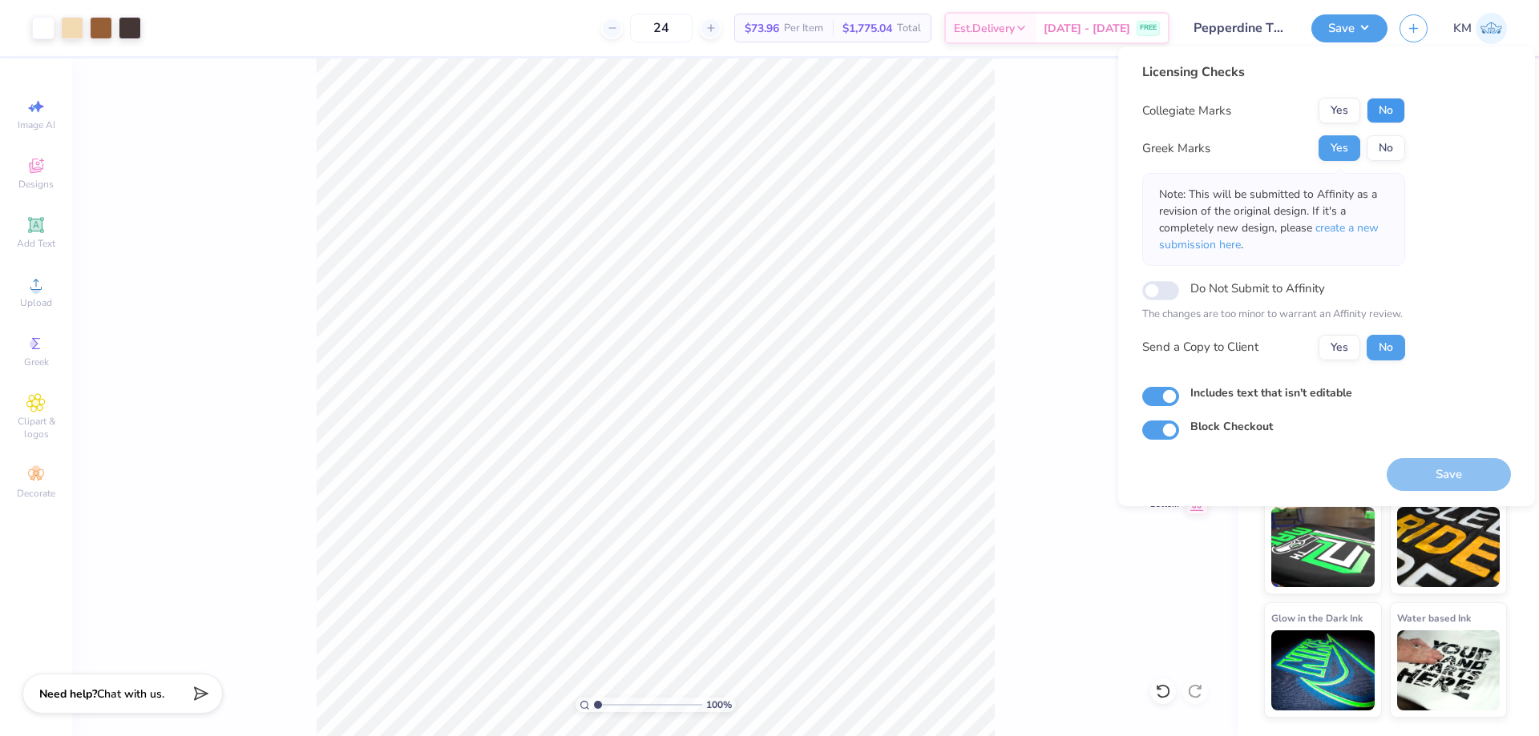
click at [1395, 107] on button "No" at bounding box center [1385, 111] width 38 height 26
click at [1353, 356] on button "Yes" at bounding box center [1339, 348] width 42 height 26
click at [1423, 473] on button "Save" at bounding box center [1448, 474] width 124 height 33
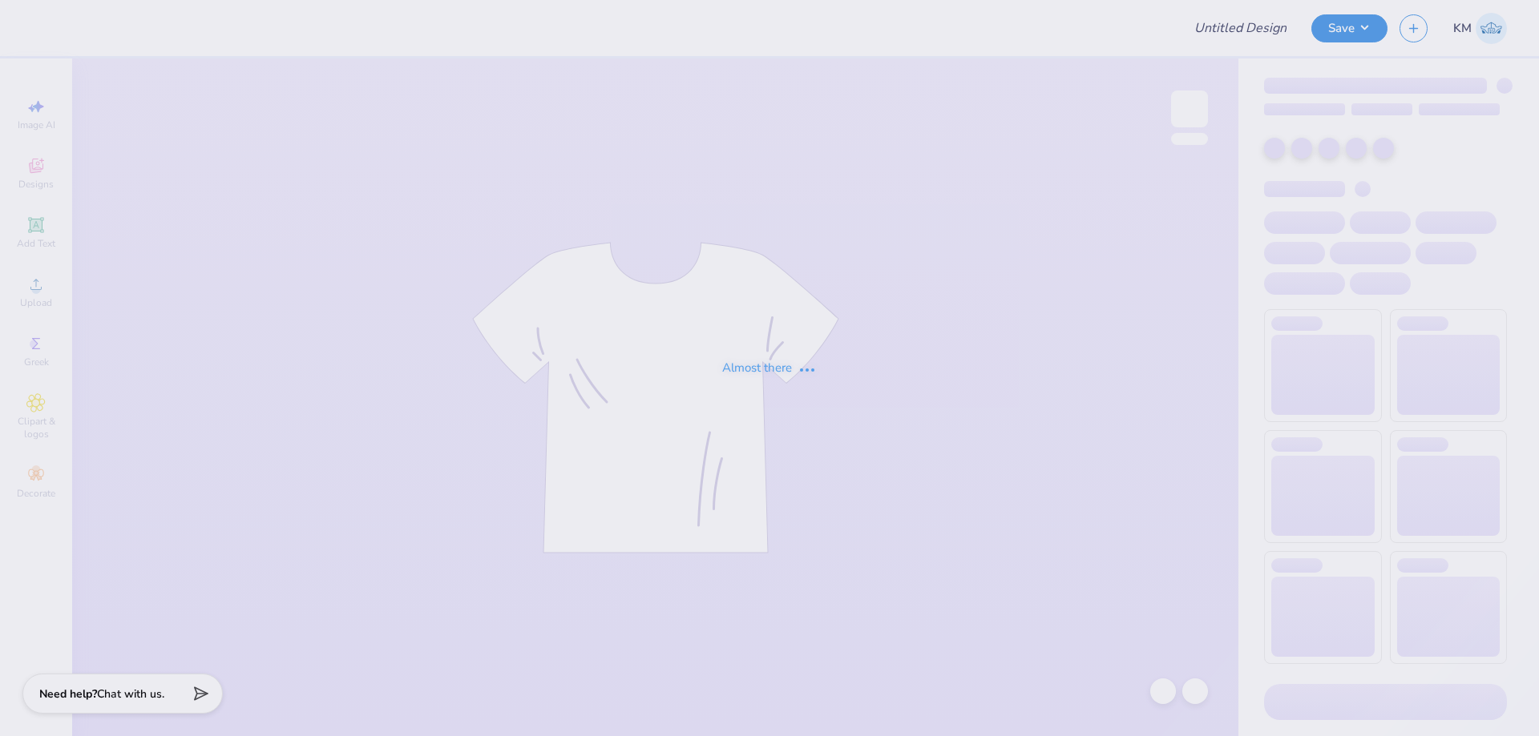
type input "GPHI PR"
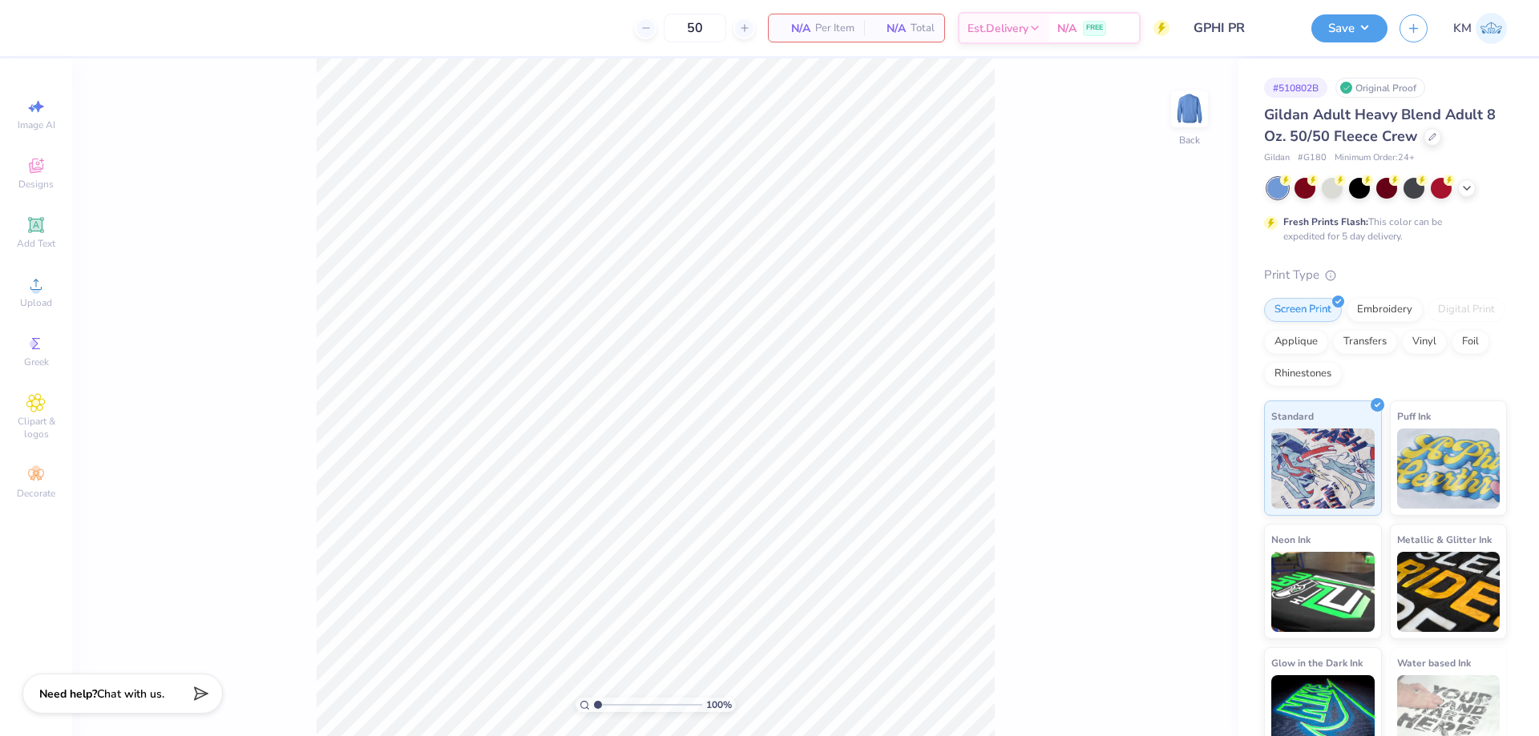
click at [1048, 438] on div "100 % Back" at bounding box center [655, 397] width 1166 height 678
click at [30, 278] on icon at bounding box center [35, 284] width 19 height 19
click at [30, 245] on span "Add Text" at bounding box center [36, 243] width 38 height 13
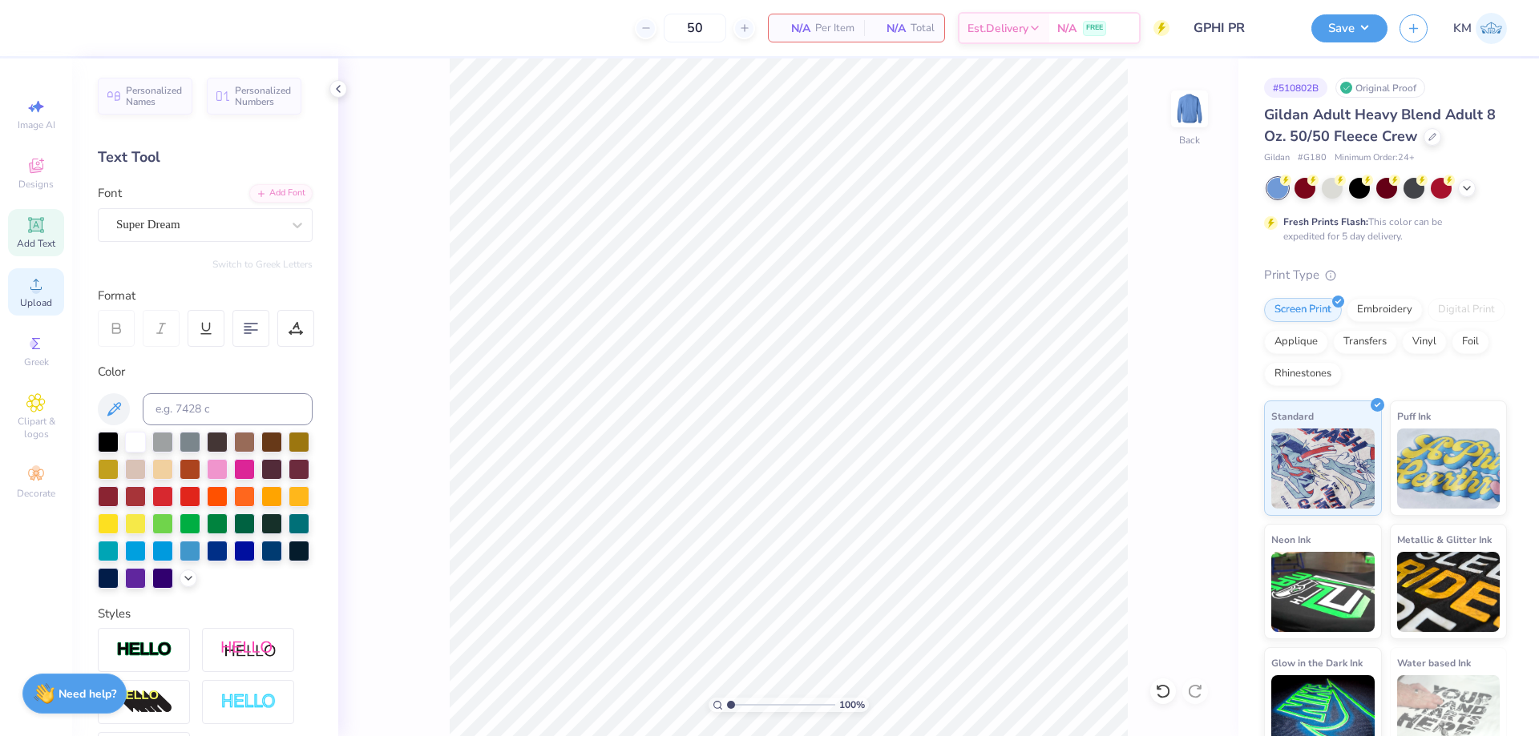
click at [34, 296] on span "Upload" at bounding box center [36, 302] width 32 height 13
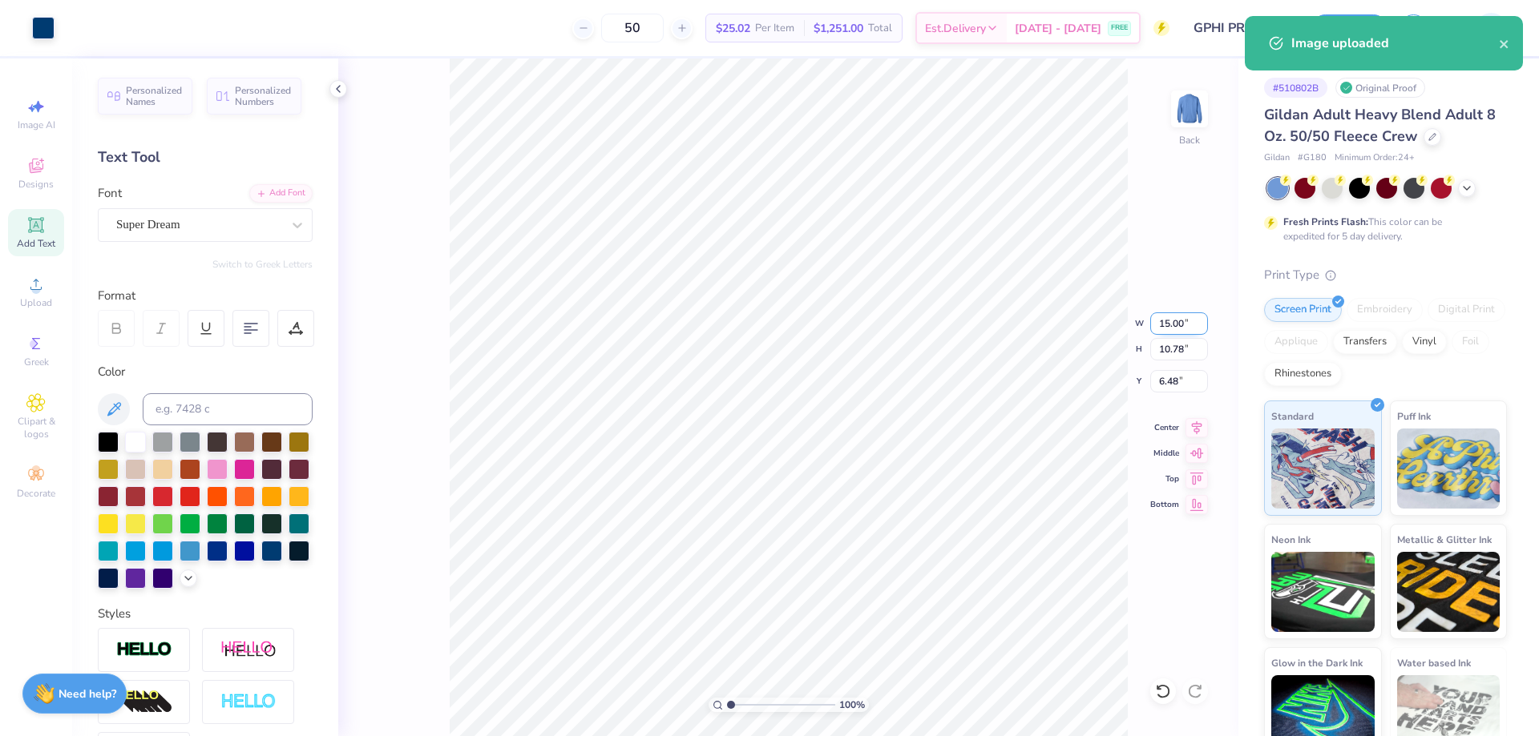
click at [1173, 327] on input "15.00" at bounding box center [1179, 324] width 58 height 22
type input "1"
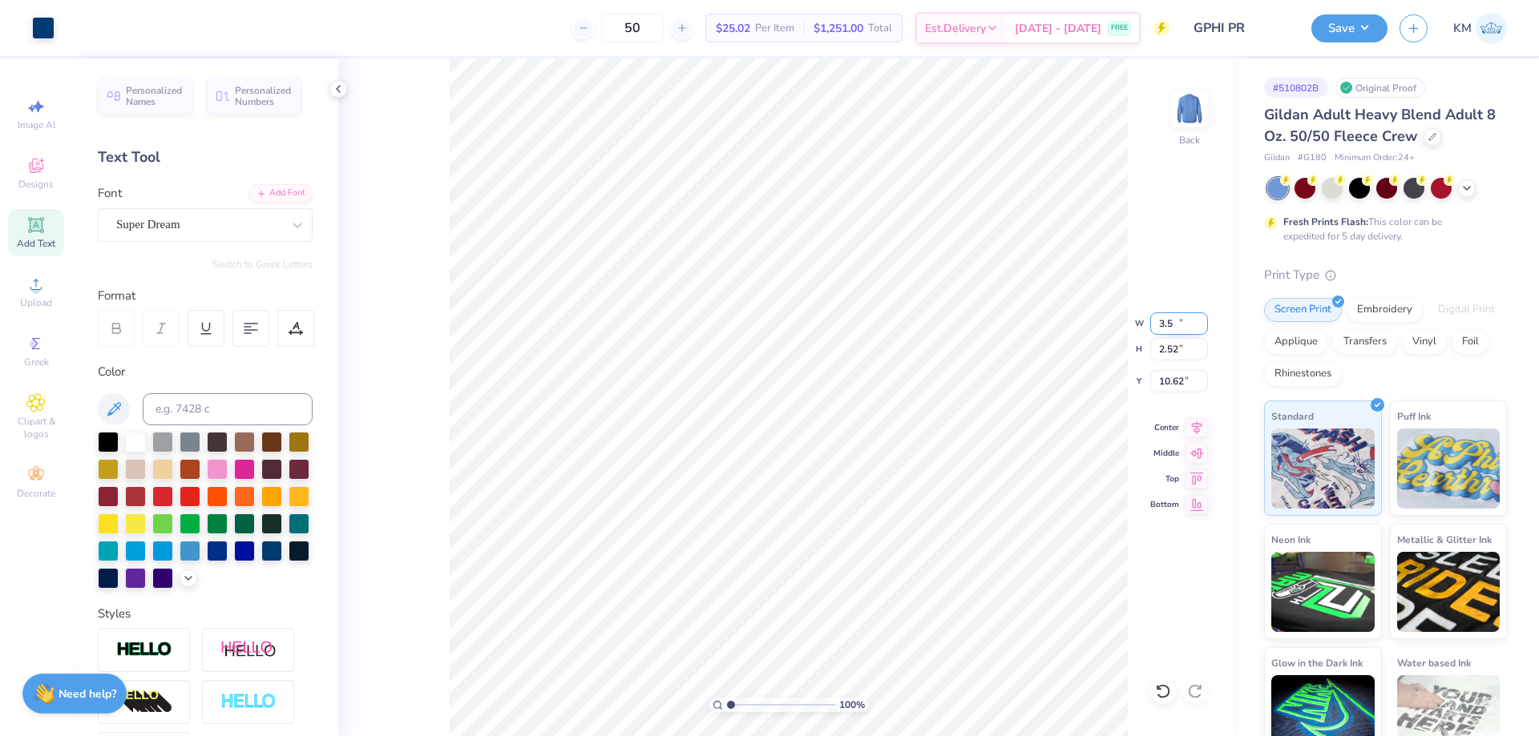
type input "3.50"
type input "2.52"
click at [1182, 380] on input "10.62" at bounding box center [1179, 381] width 58 height 22
type input "1"
type input "3.00"
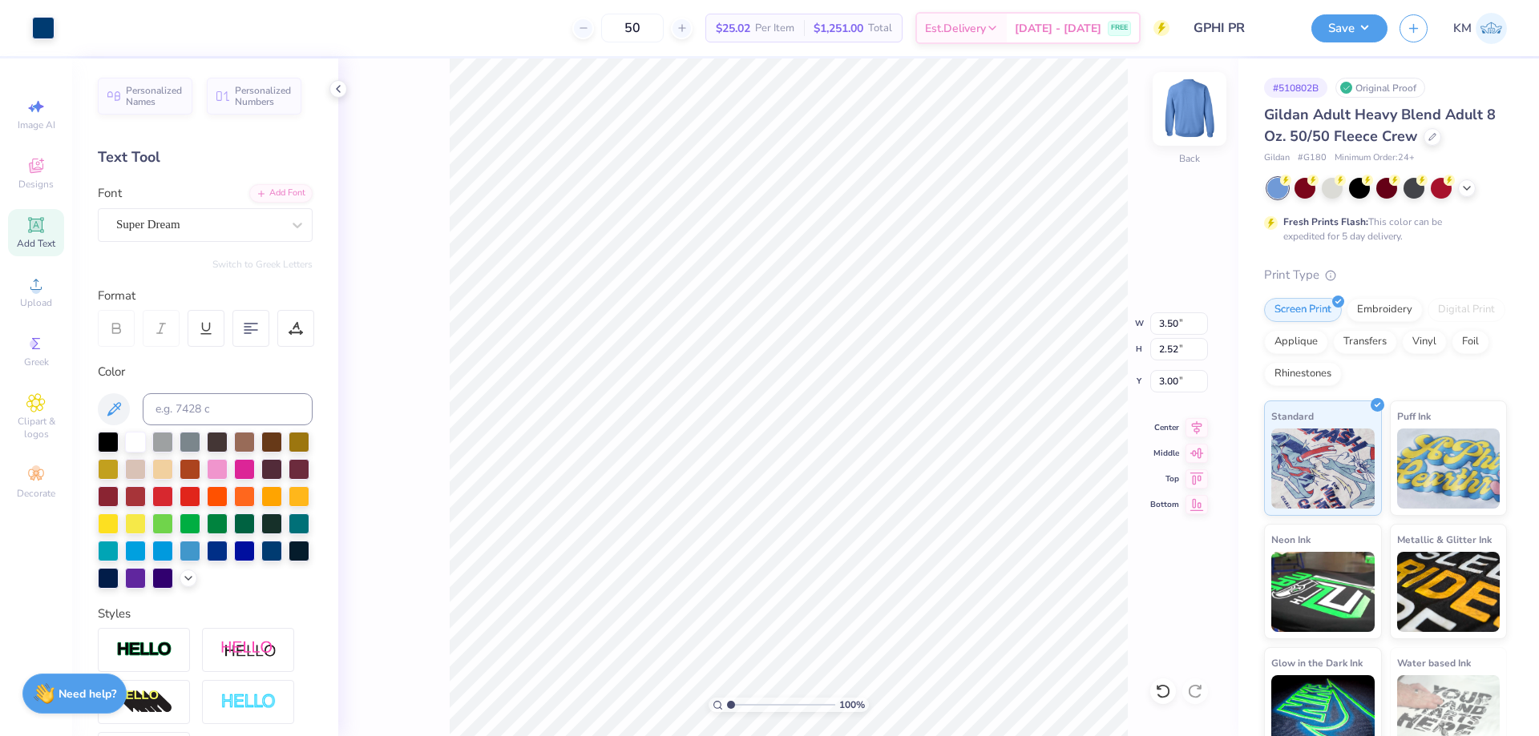
click at [1170, 107] on img at bounding box center [1189, 109] width 64 height 64
click at [1199, 124] on img at bounding box center [1189, 109] width 64 height 64
click at [1226, 107] on div "100 % Back" at bounding box center [788, 397] width 900 height 678
click at [1202, 107] on img at bounding box center [1189, 109] width 64 height 64
click at [32, 305] on span "Upload" at bounding box center [36, 302] width 32 height 13
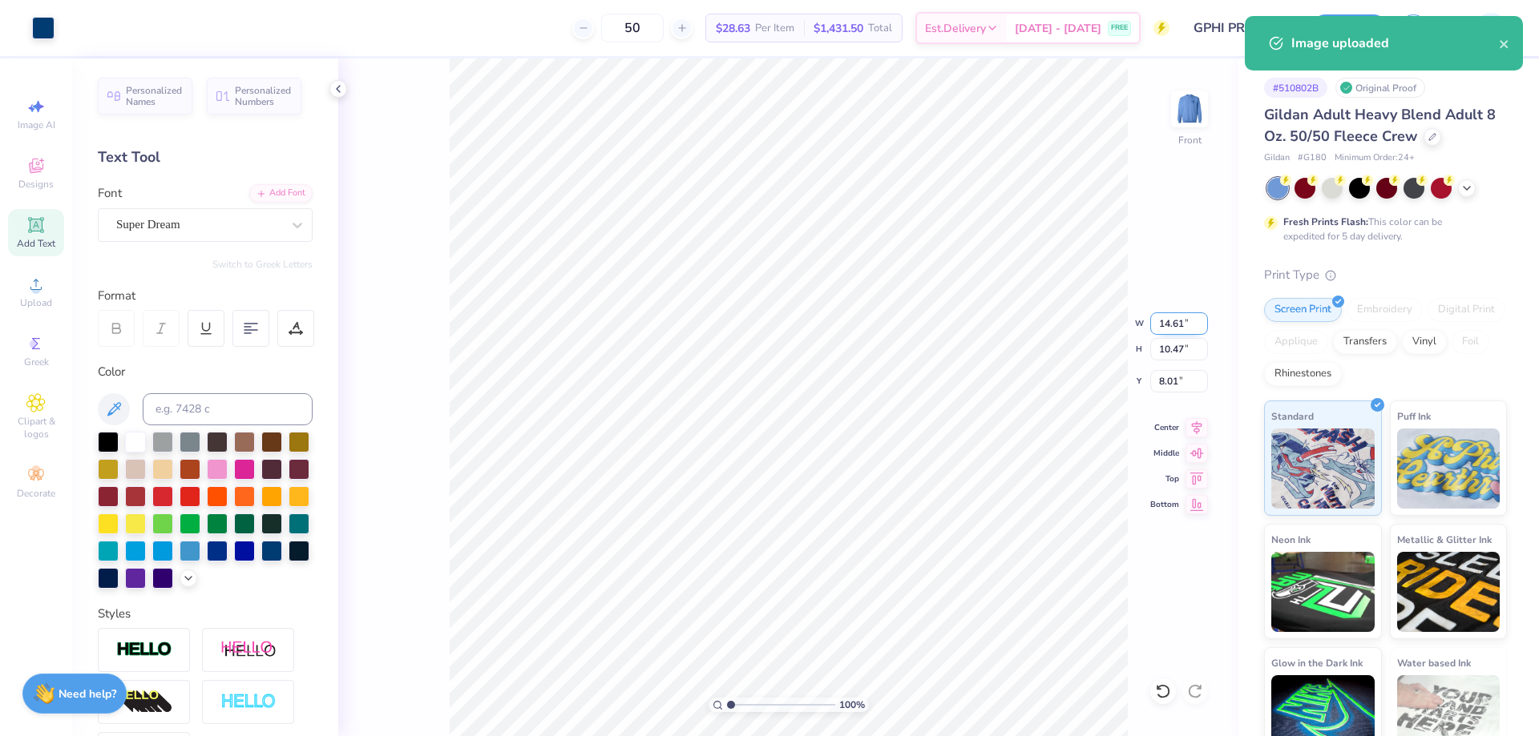
click at [1159, 318] on input "14.61" at bounding box center [1179, 324] width 58 height 22
type input "12.00"
type input "8.60"
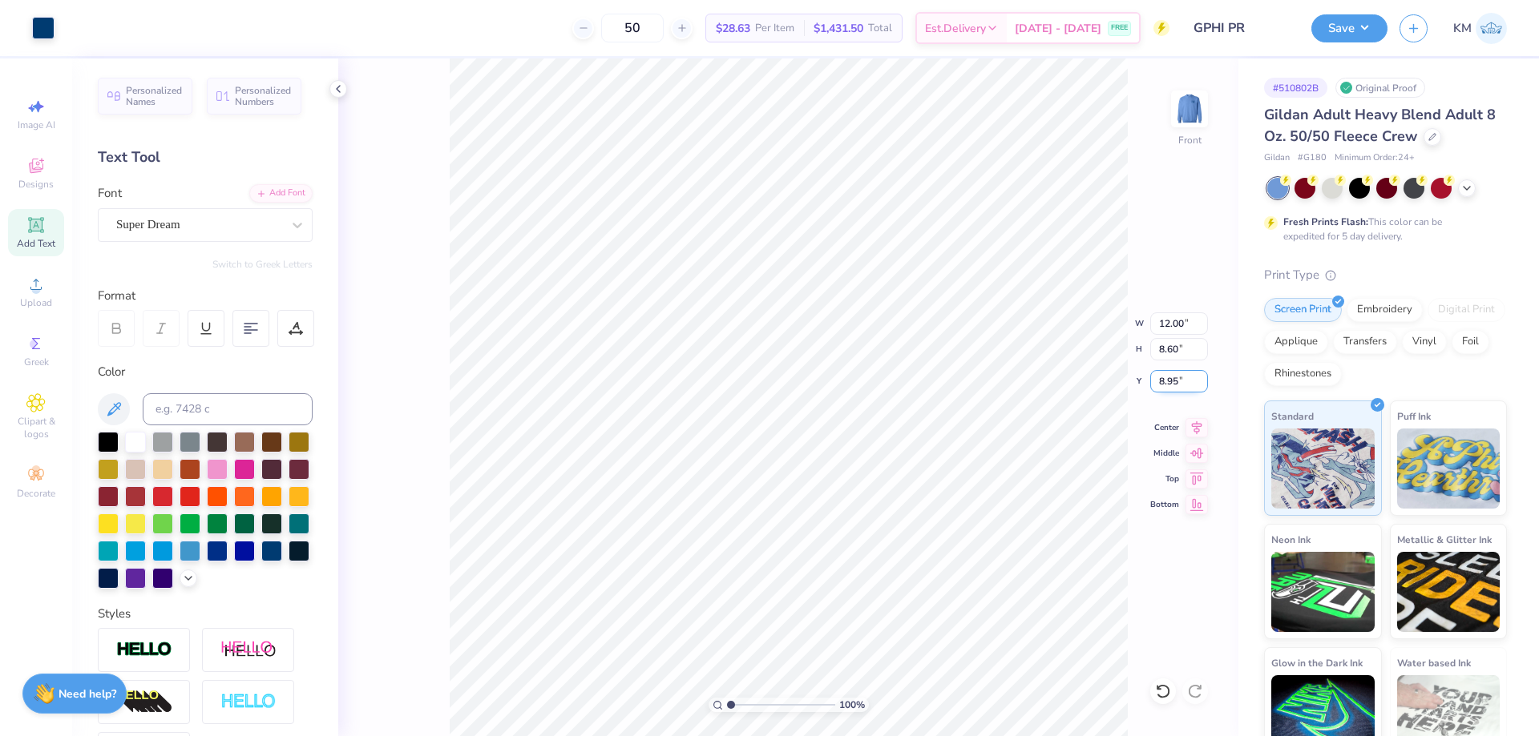
click at [1180, 383] on input "8.95" at bounding box center [1179, 381] width 58 height 22
type input "3.00"
